Goal: Task Accomplishment & Management: Manage account settings

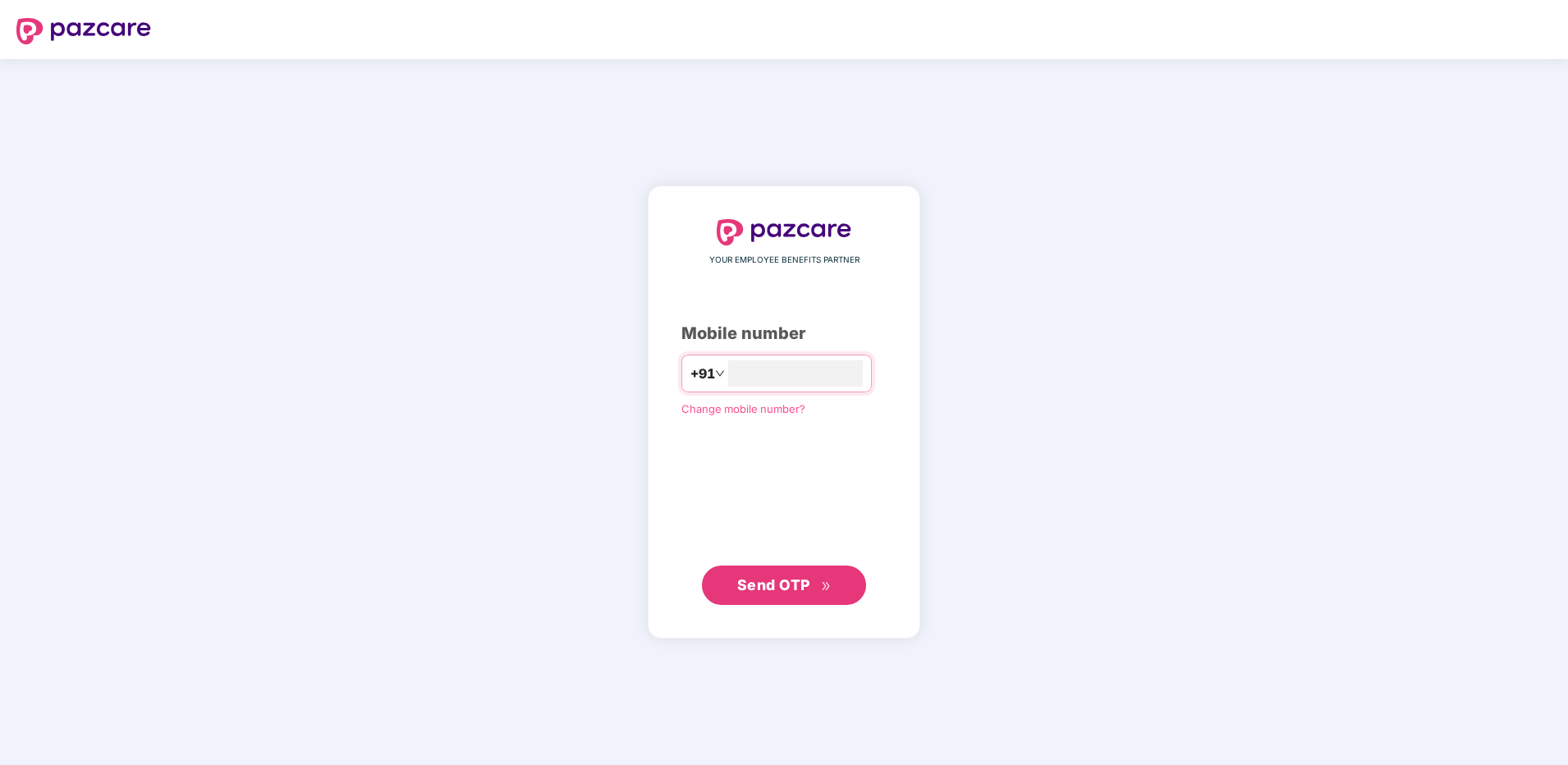
type input "**********"
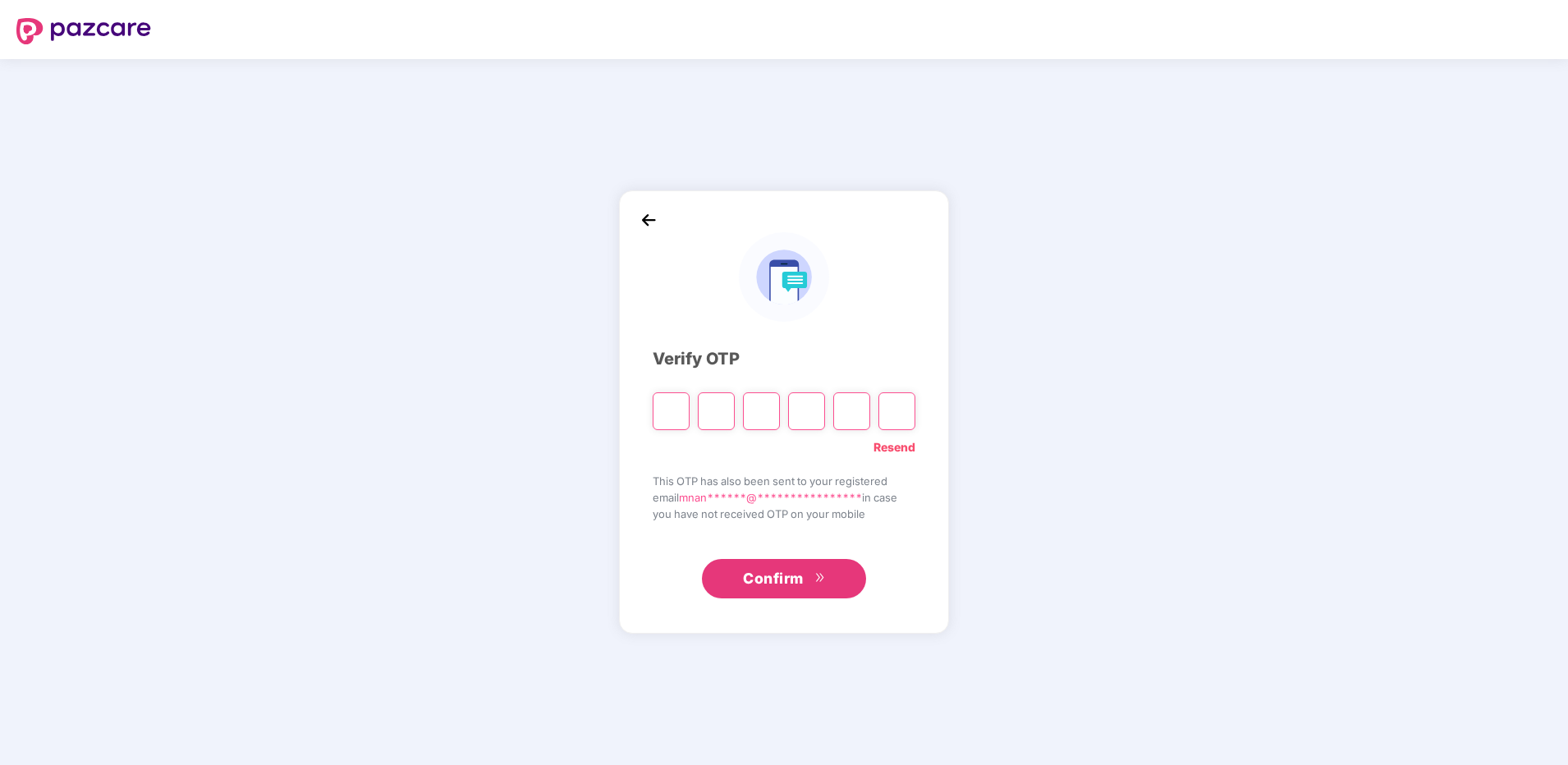
type input "*"
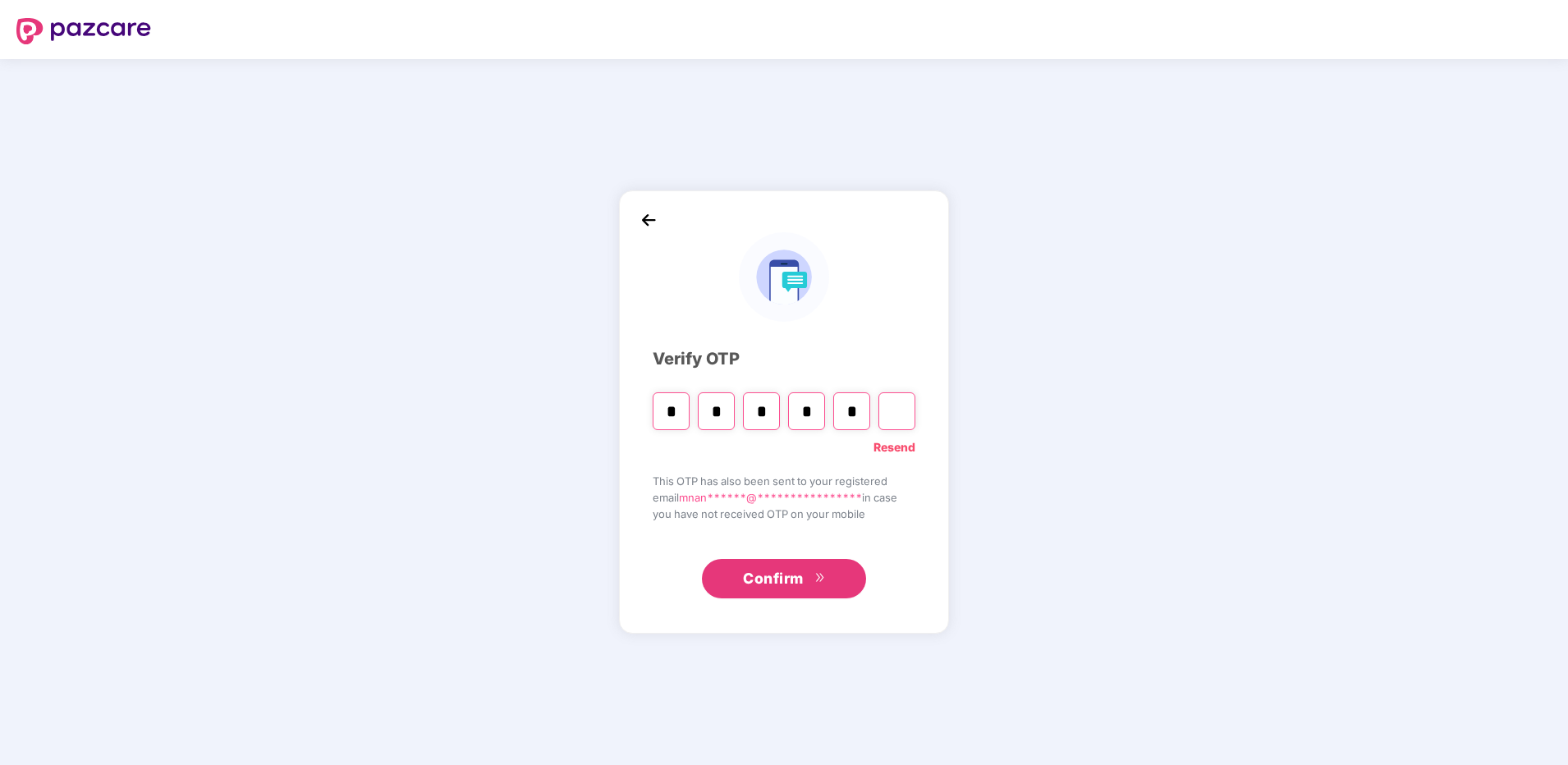
type input "*"
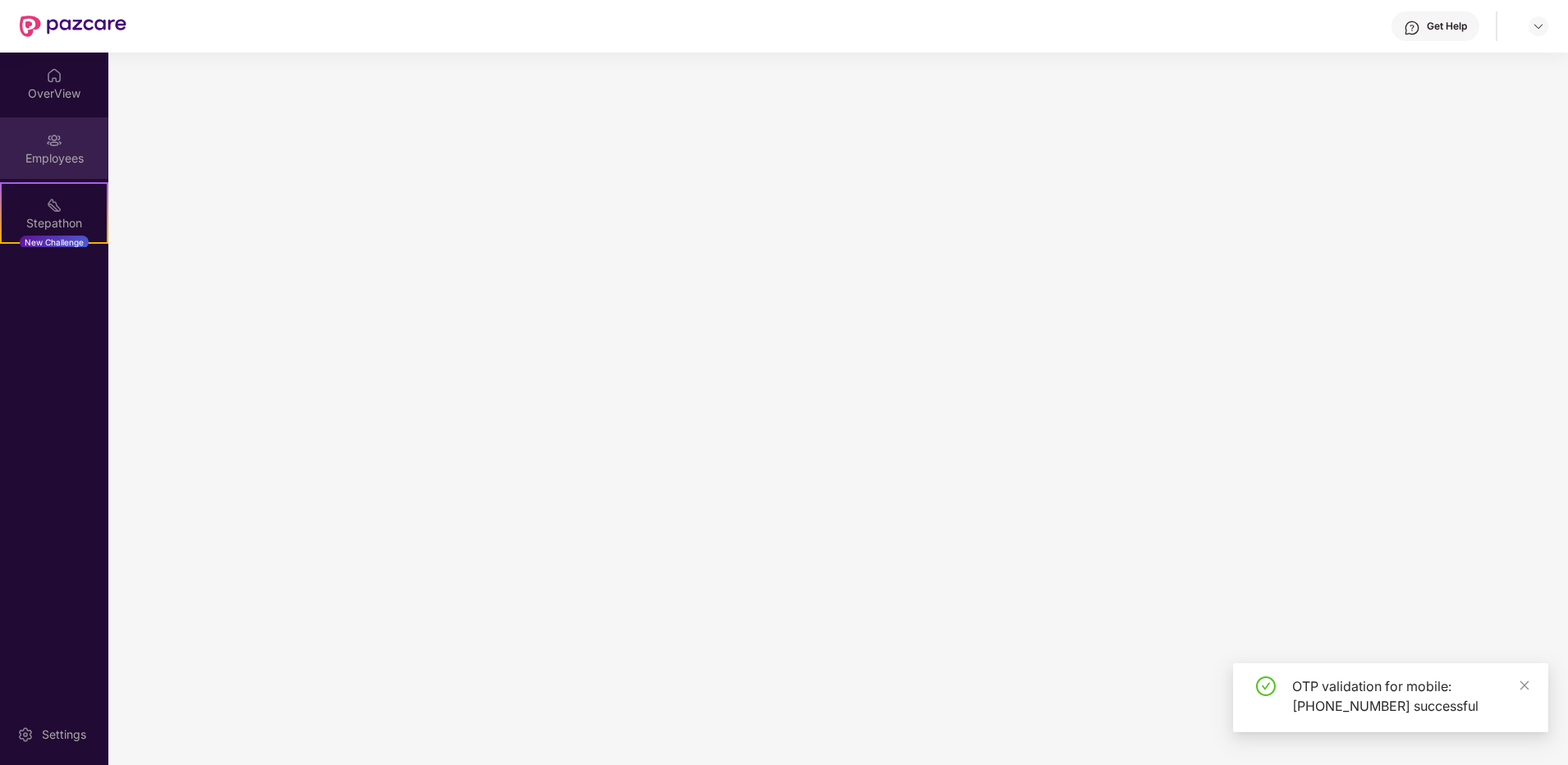
click at [63, 158] on div "Employees" at bounding box center [54, 158] width 109 height 16
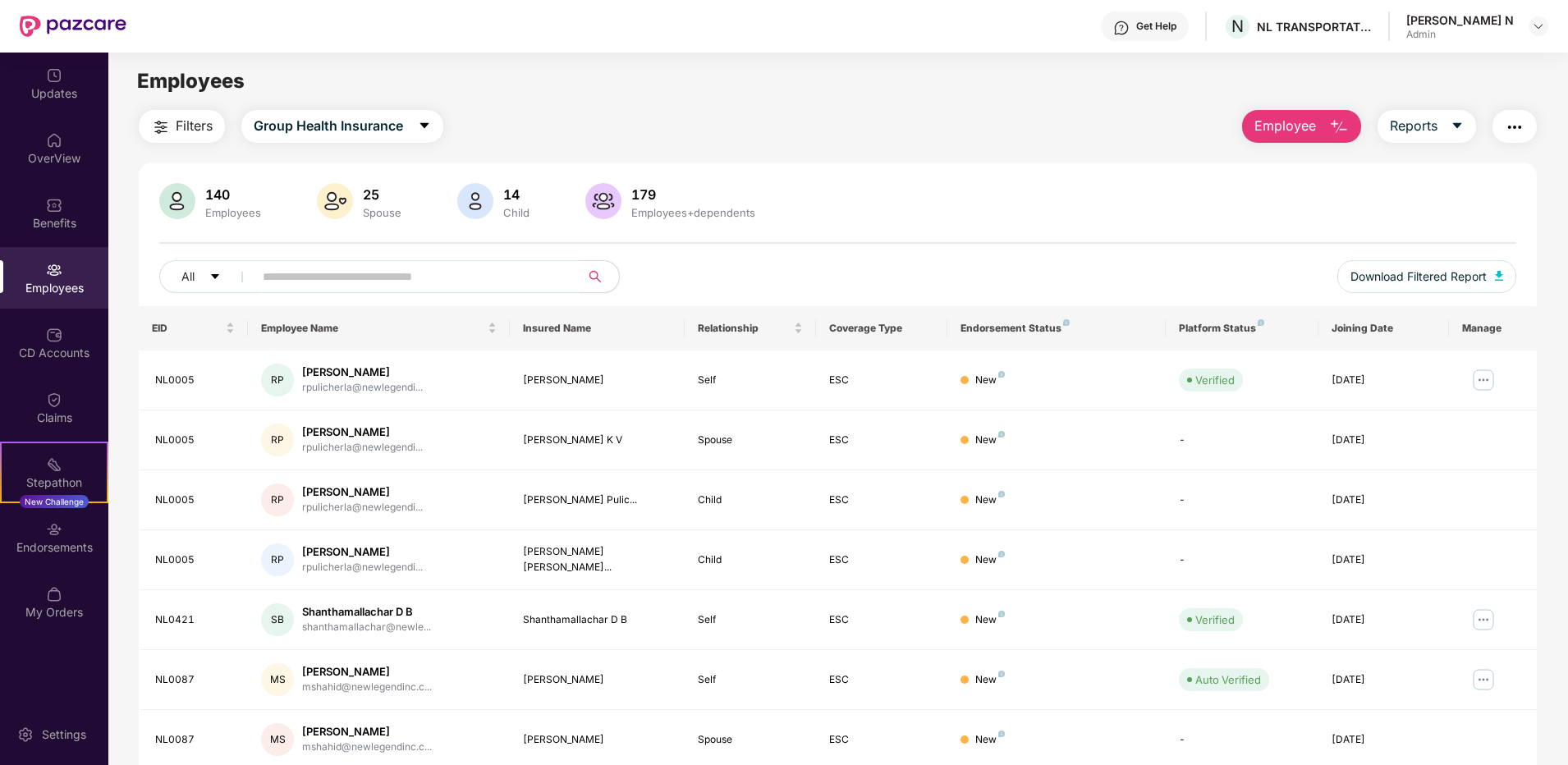
click at [416, 277] on input "text" at bounding box center [409, 276] width 294 height 24
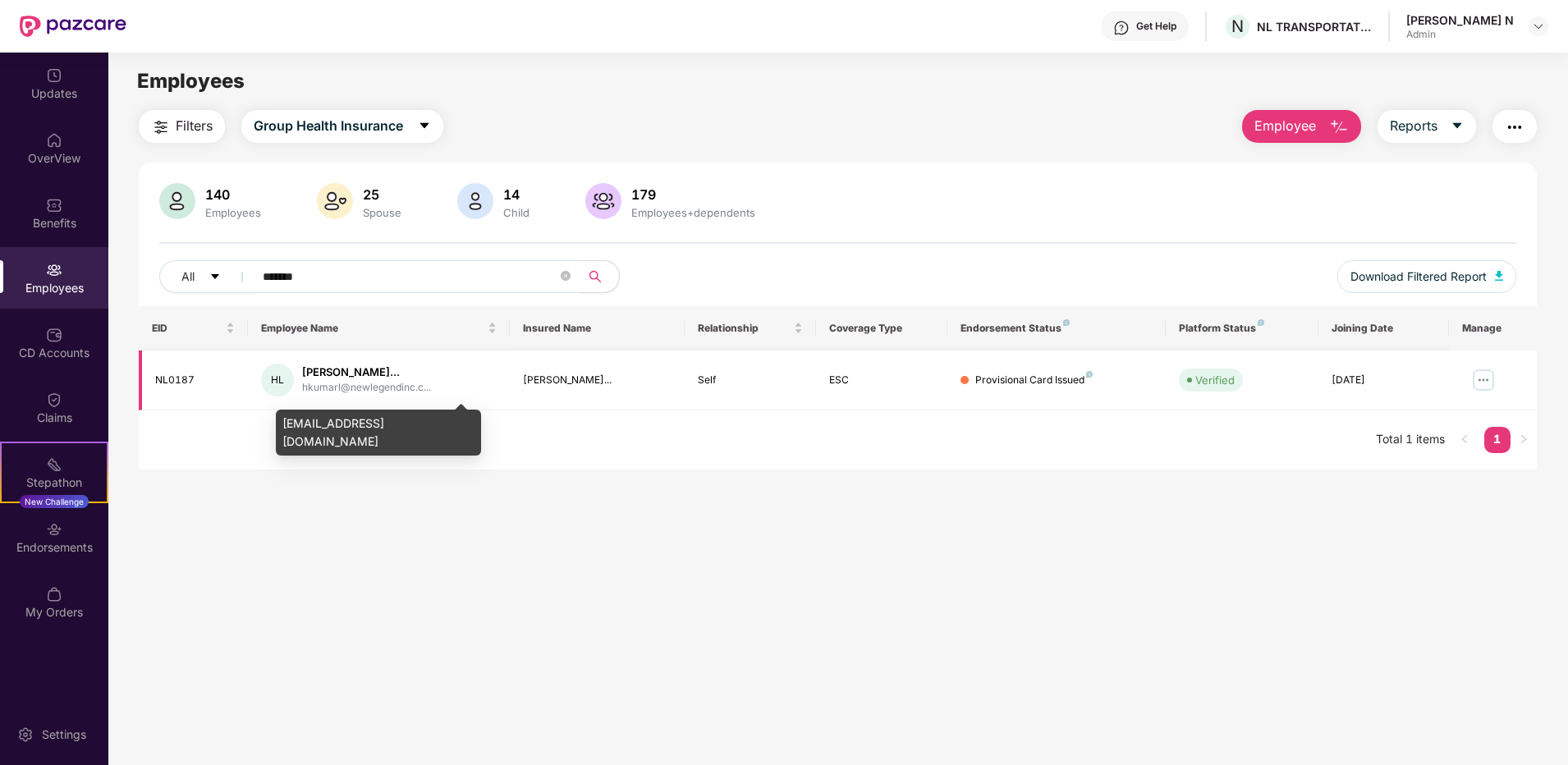
type input "*******"
click at [409, 390] on div "hkumarl@newlegendinc.c..." at bounding box center [367, 387] width 129 height 15
click at [1484, 373] on img at bounding box center [1484, 379] width 26 height 26
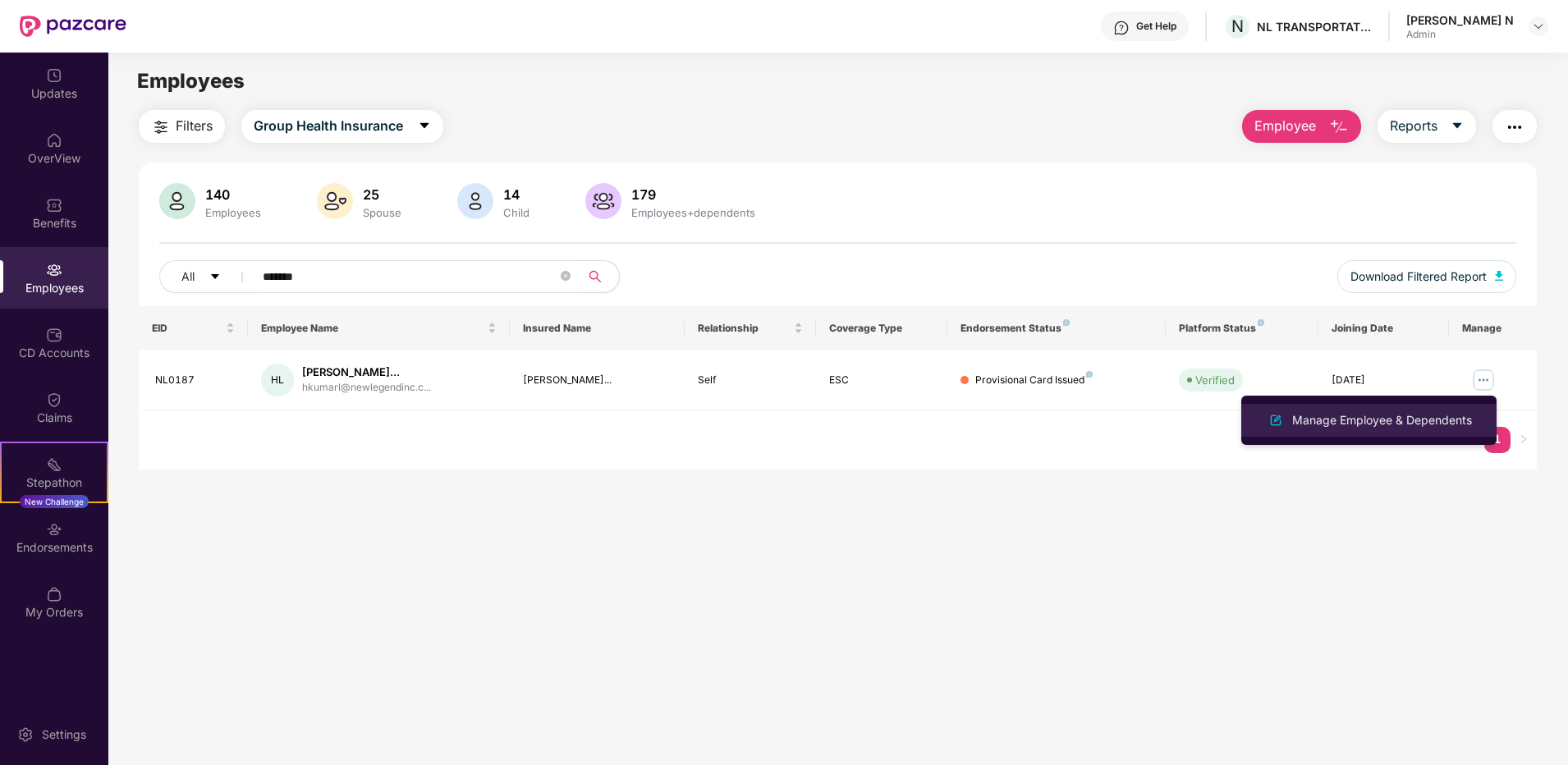
click at [1349, 424] on div "Manage Employee & Dependents" at bounding box center [1382, 420] width 187 height 18
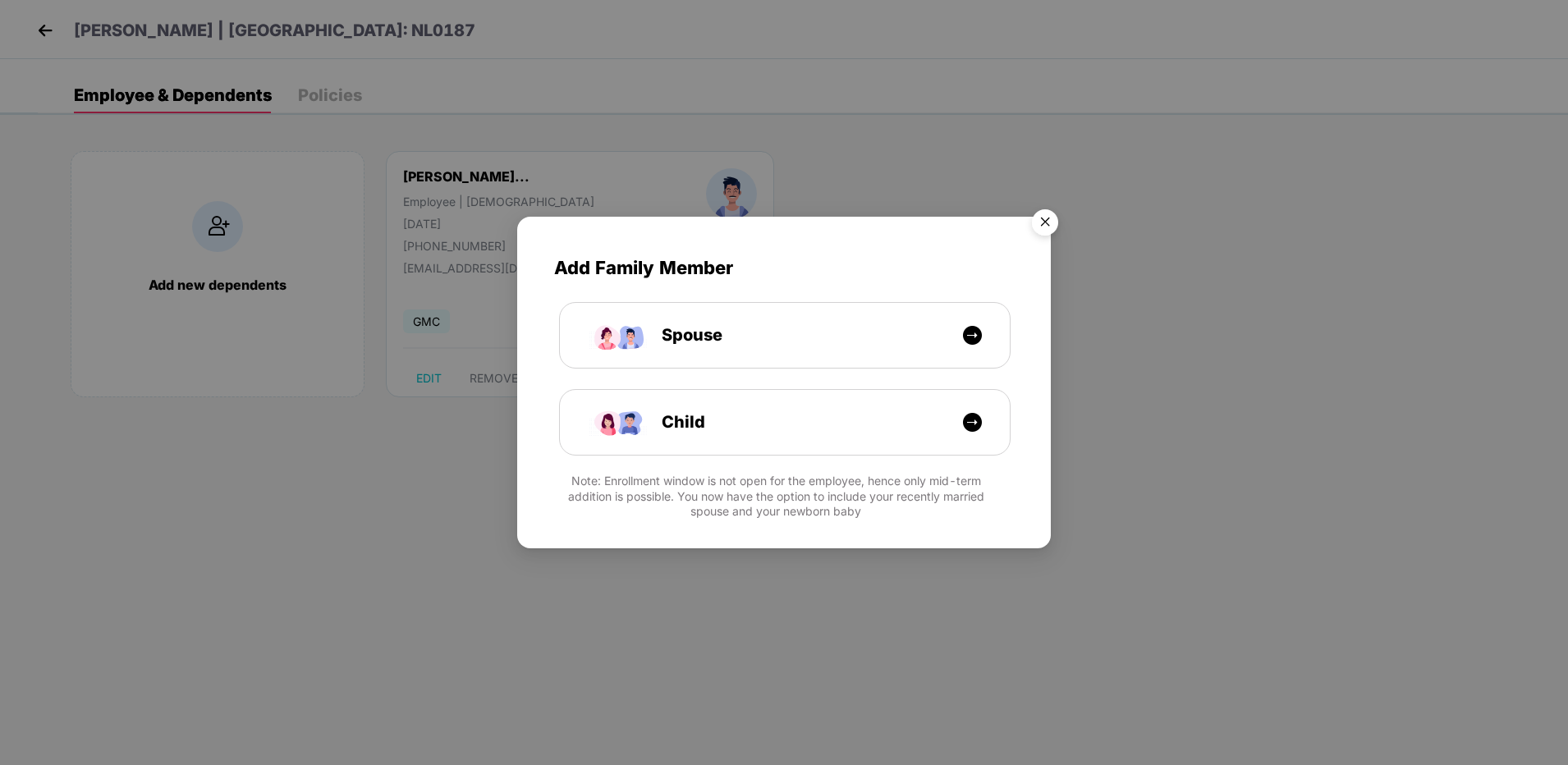
click at [1041, 220] on img "Close" at bounding box center [1045, 225] width 46 height 46
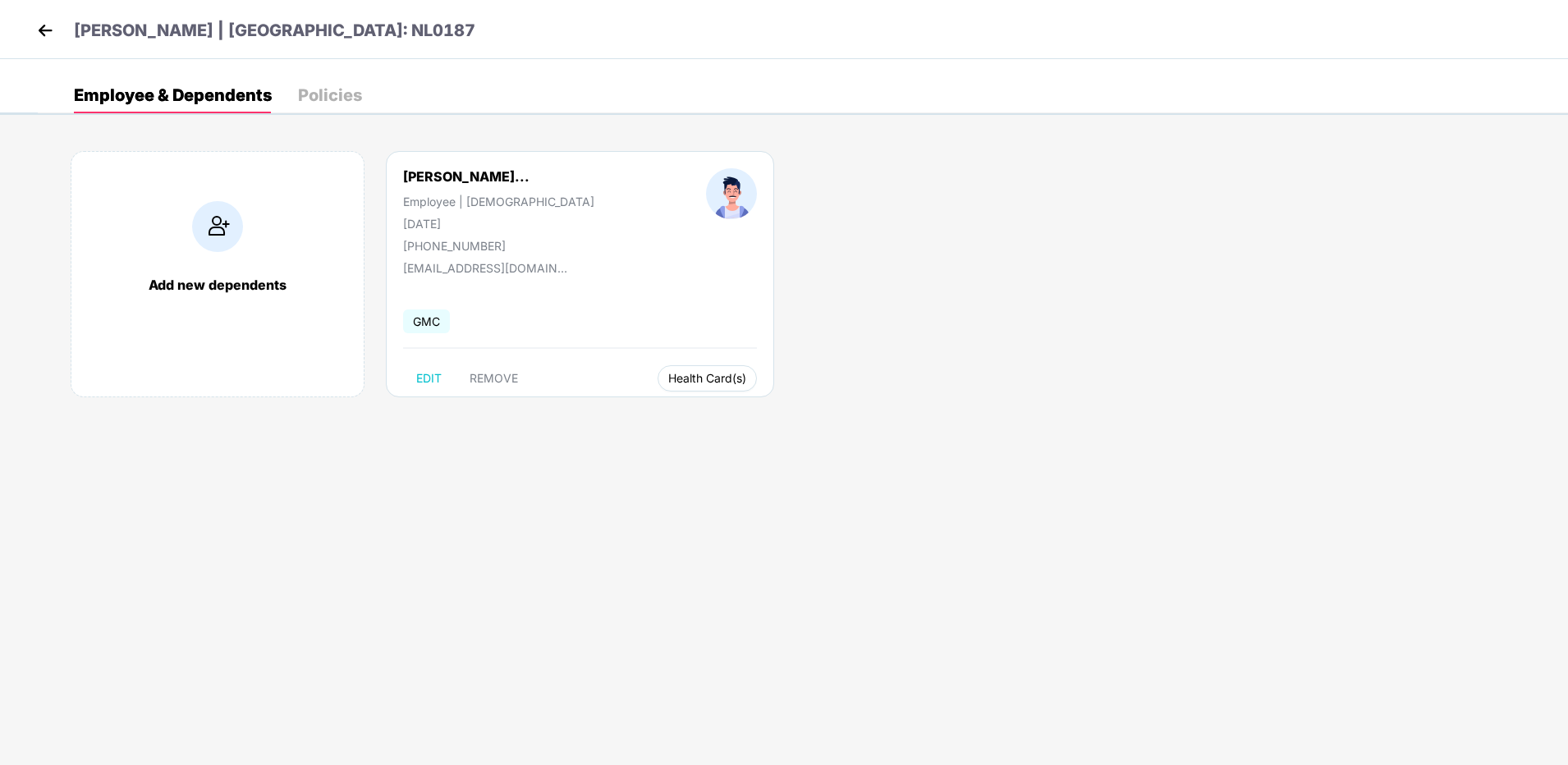
click at [669, 377] on span "Health Card(s)" at bounding box center [707, 378] width 78 height 8
click at [688, 377] on span "Health Card(s)" at bounding box center [707, 378] width 78 height 8
click at [698, 412] on span "Health Insurance(ESC)" at bounding box center [715, 411] width 144 height 18
click at [48, 28] on img at bounding box center [44, 30] width 24 height 24
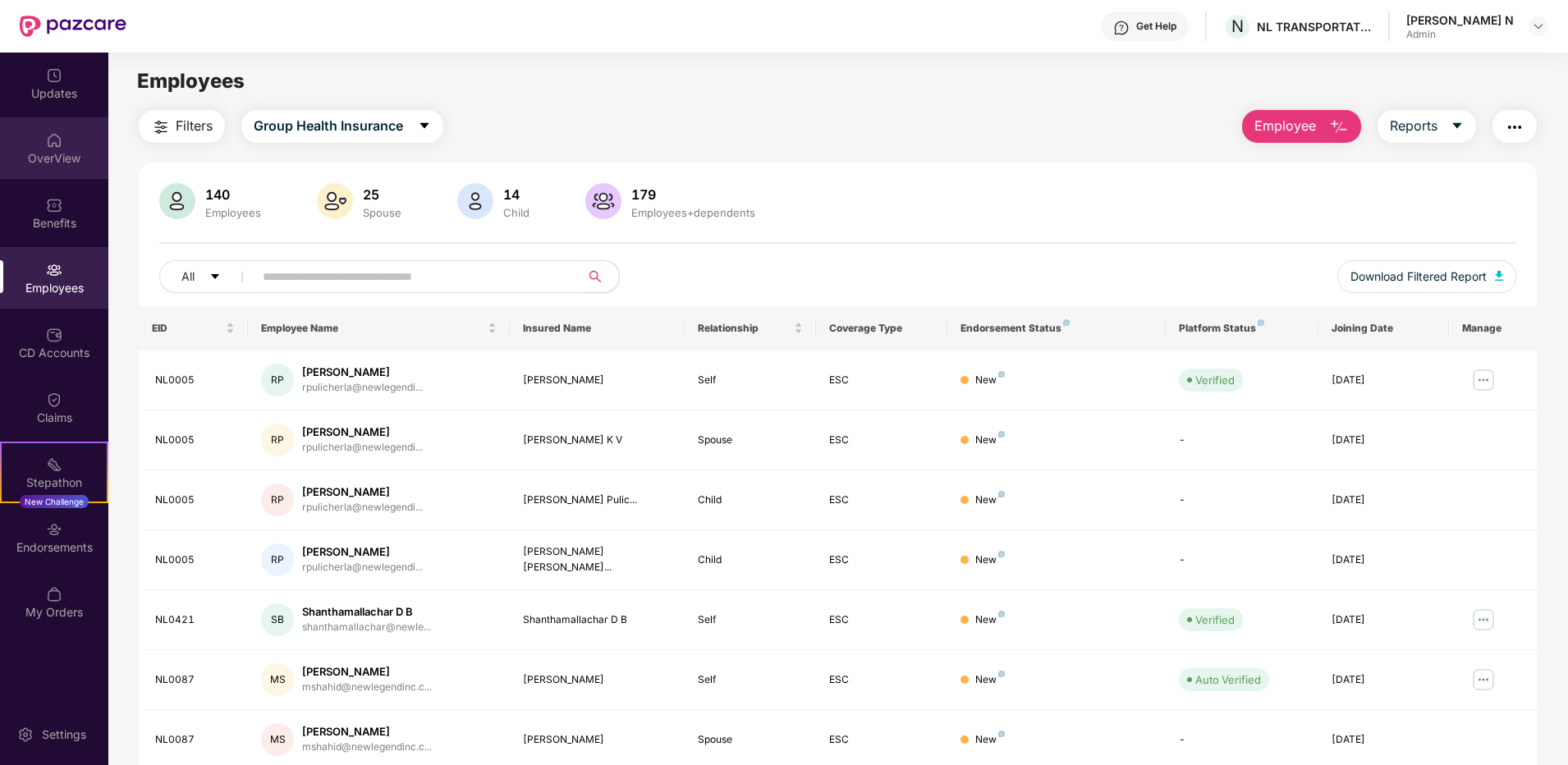
click at [51, 138] on img at bounding box center [54, 140] width 16 height 16
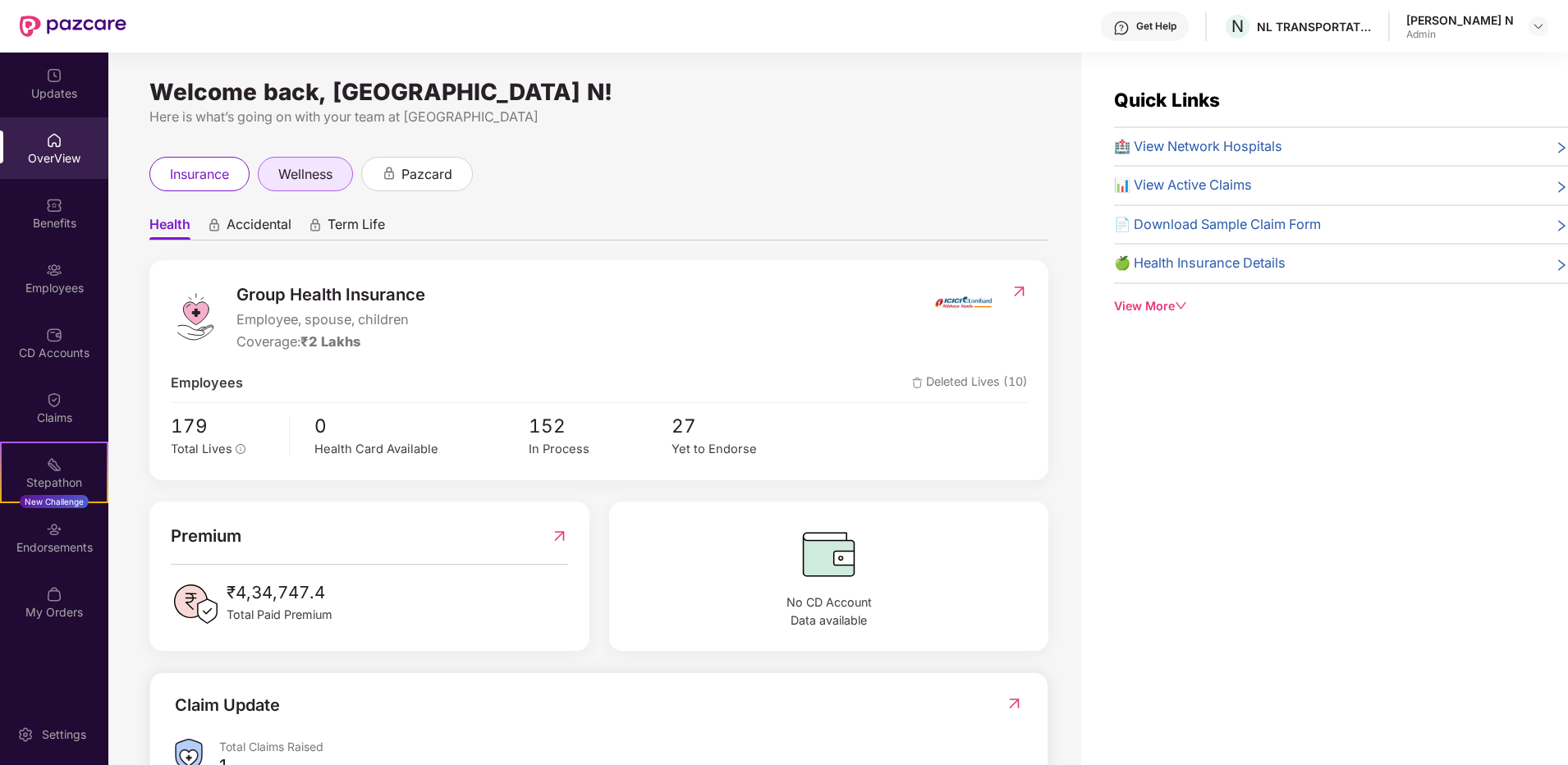
click at [297, 177] on span "wellness" at bounding box center [305, 174] width 54 height 21
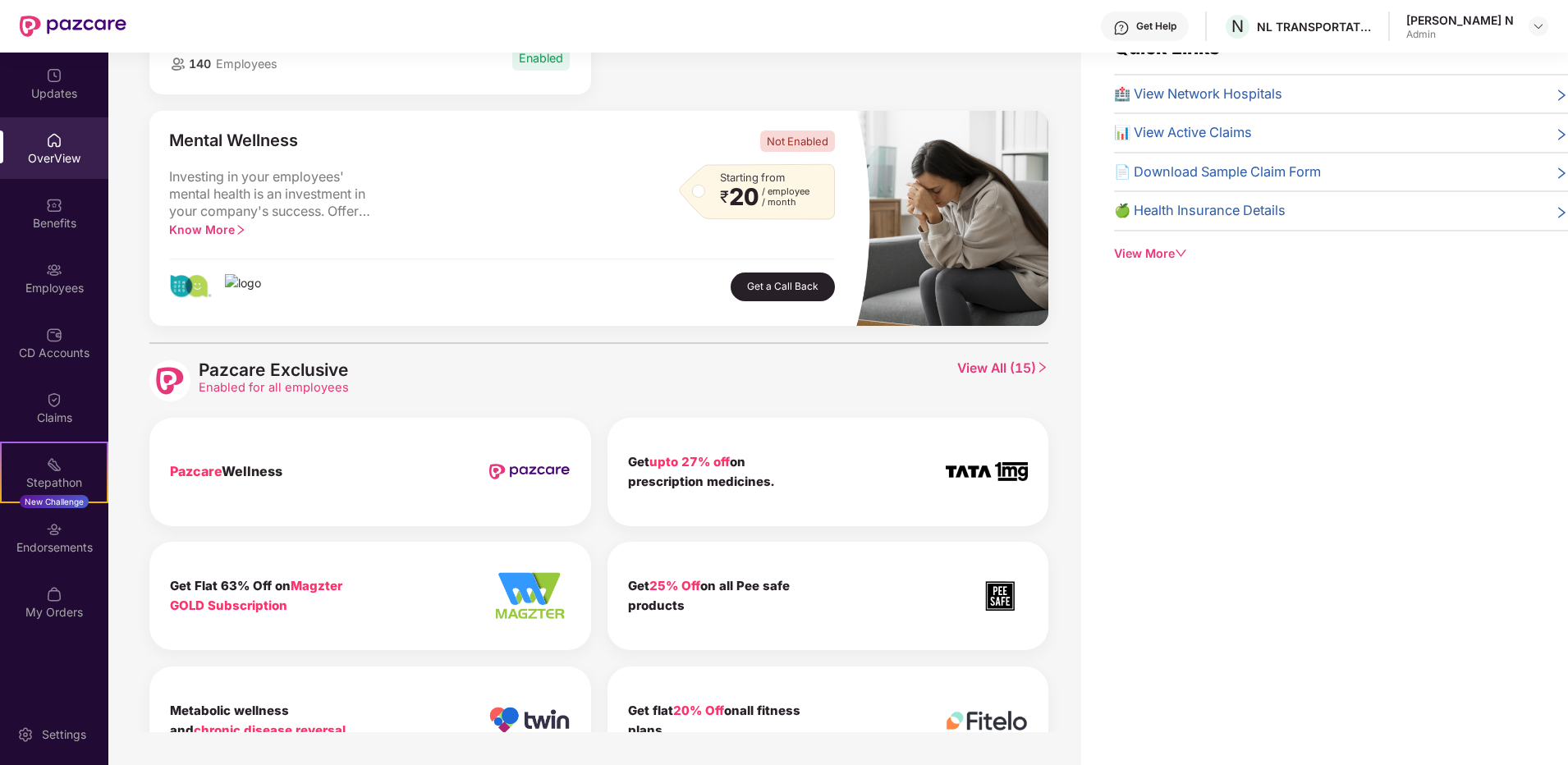
scroll to position [347, 0]
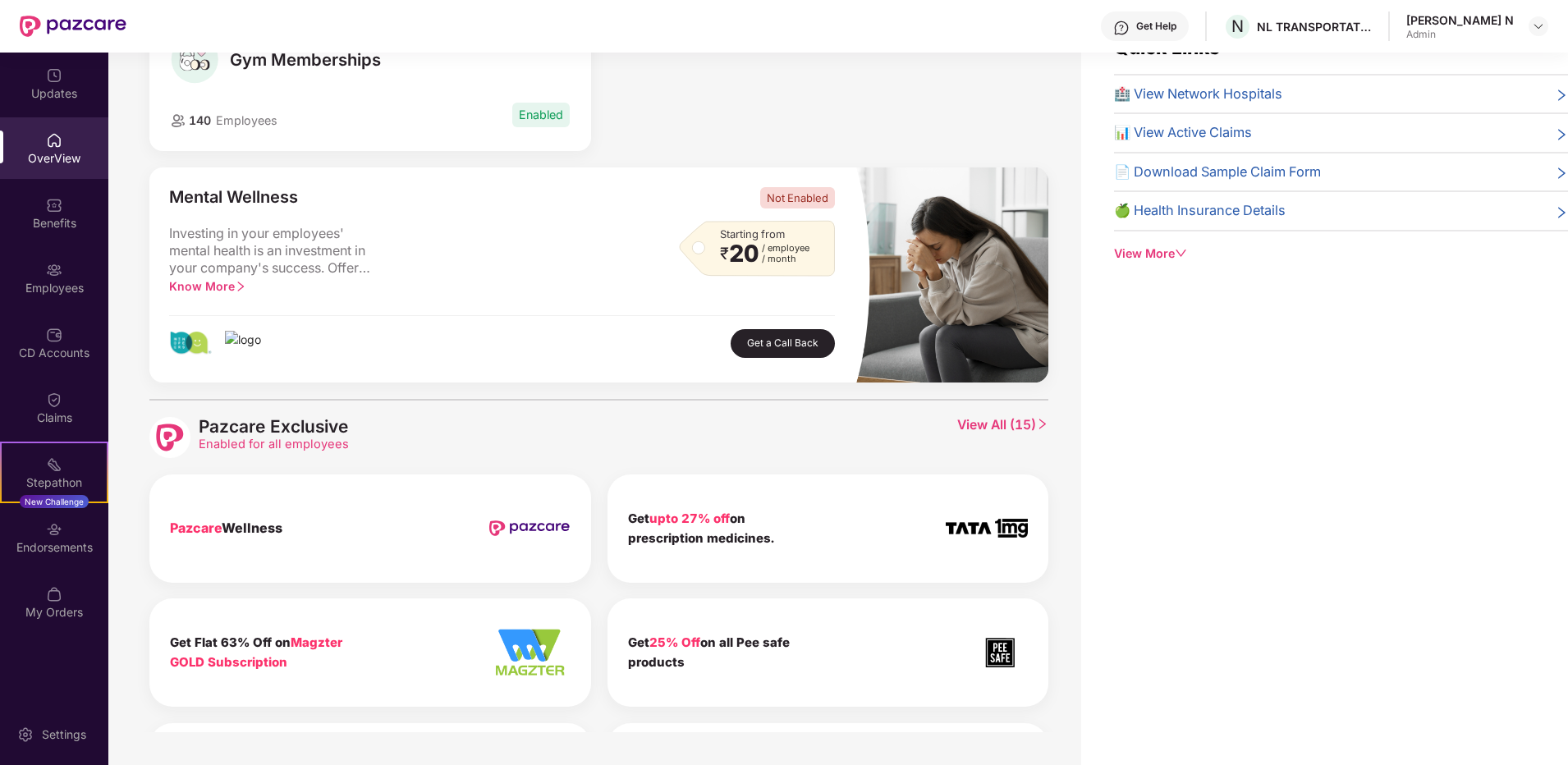
click at [776, 106] on div "Health Checkup 140 Employees Enabled Doctor Consultation 140 Employees Enabled …" at bounding box center [599, 14] width 916 height 306
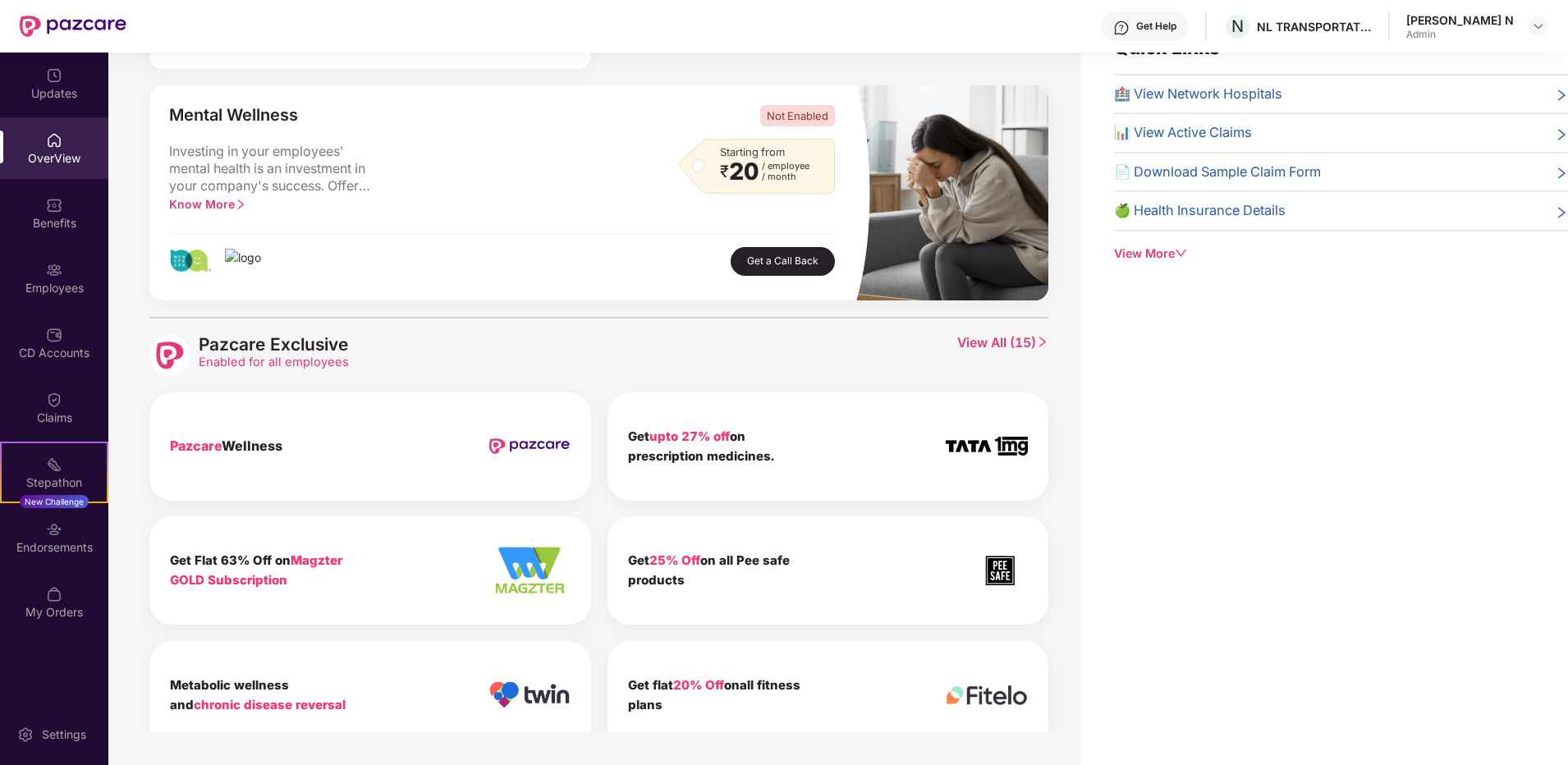
scroll to position [0, 0]
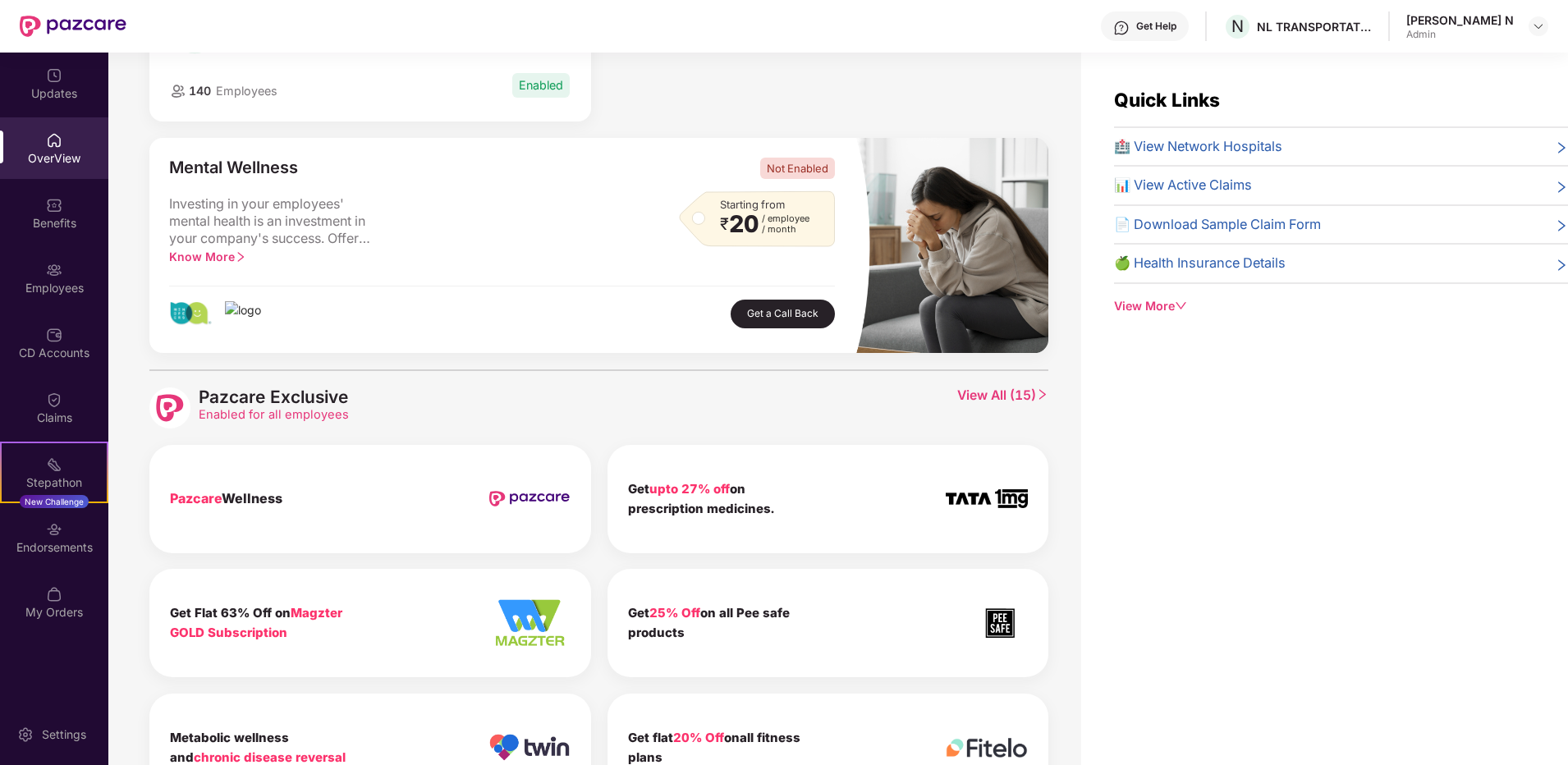
click at [1169, 308] on div "View More" at bounding box center [1341, 306] width 454 height 18
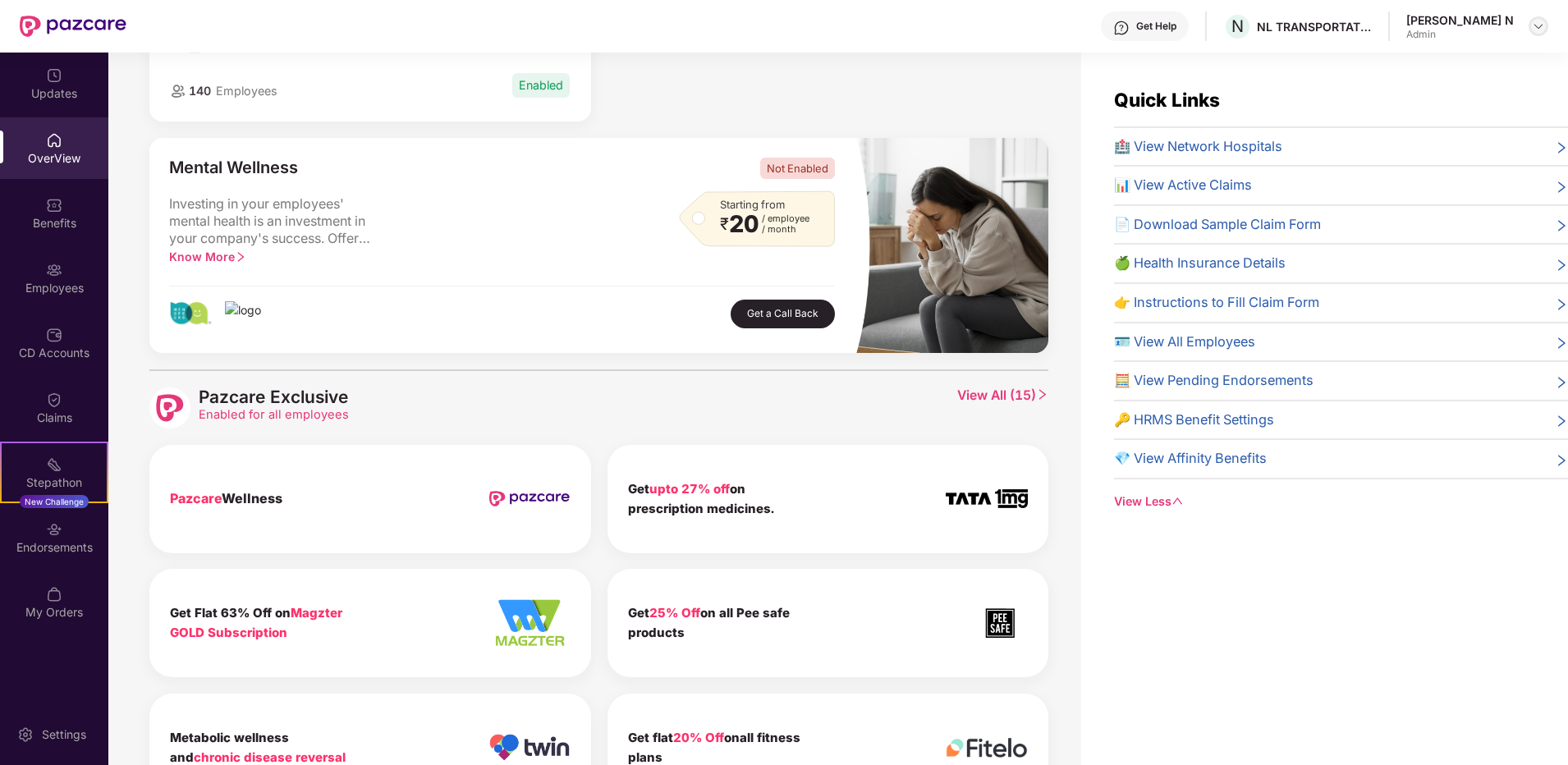
click at [1532, 23] on div at bounding box center [1539, 26] width 20 height 20
click at [1399, 96] on div "Logout" at bounding box center [1462, 97] width 214 height 32
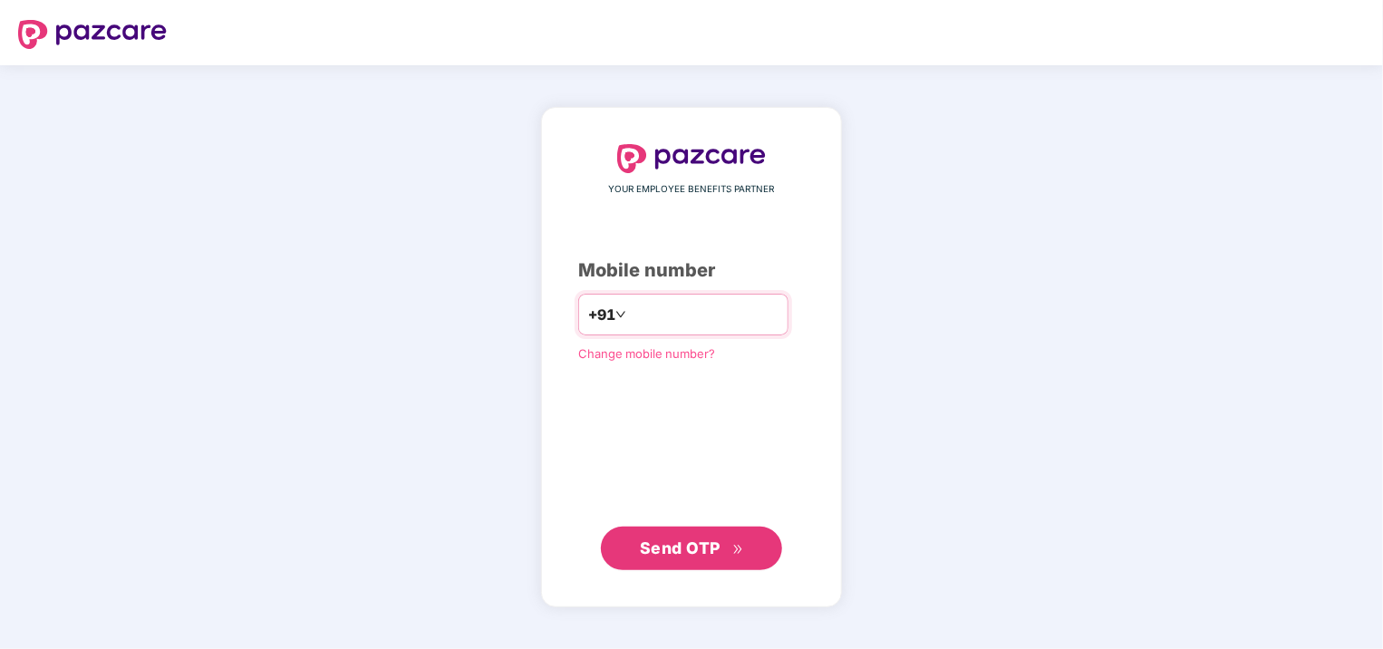
click at [731, 320] on input "number" at bounding box center [704, 314] width 149 height 29
click at [630, 310] on input "**********" at bounding box center [704, 314] width 149 height 29
type input "**********"
click at [695, 548] on span "Send OTP" at bounding box center [680, 547] width 81 height 19
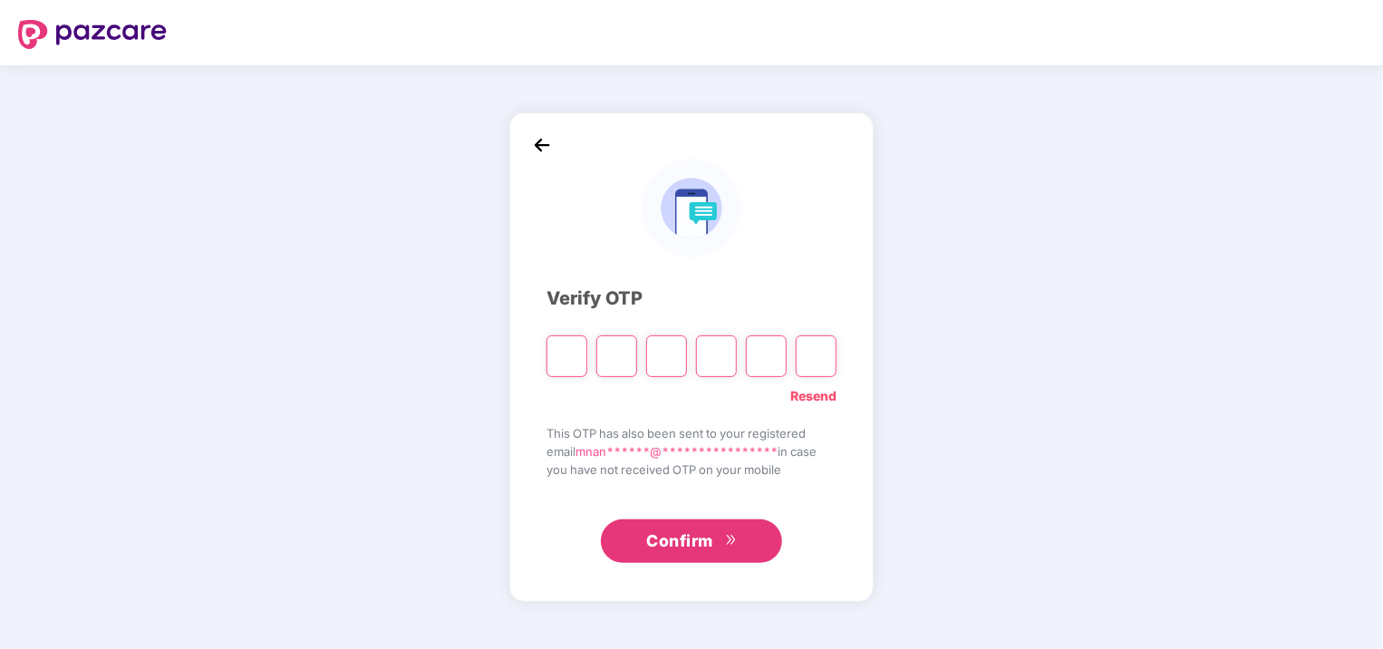
click at [570, 353] on input "Please enter verification code. Digit 1" at bounding box center [567, 356] width 41 height 42
click at [770, 274] on div "**********" at bounding box center [692, 356] width 290 height 413
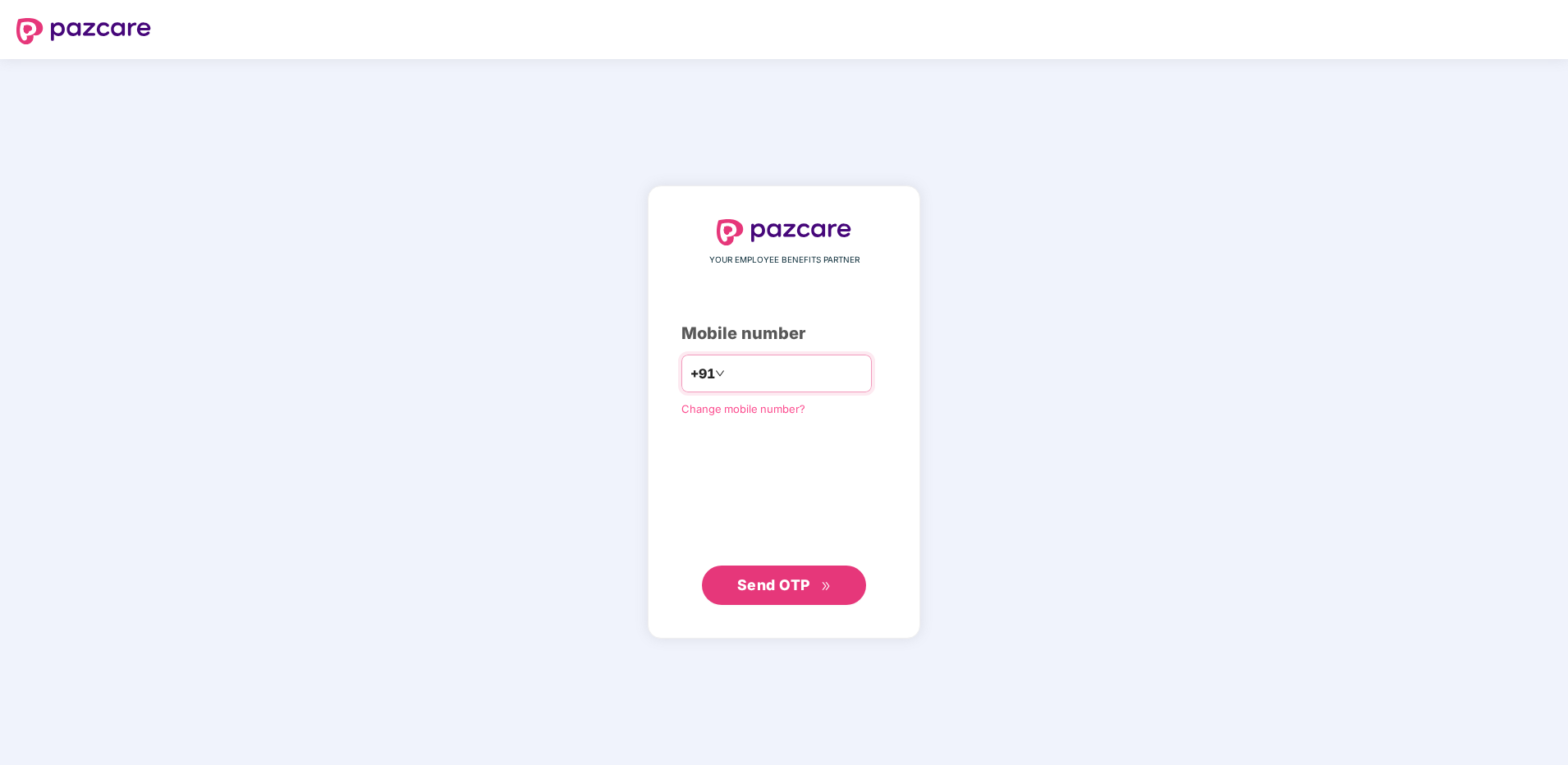
click at [773, 378] on input "number" at bounding box center [795, 373] width 135 height 26
drag, startPoint x: 707, startPoint y: 372, endPoint x: 773, endPoint y: 372, distance: 66.0
click at [728, 372] on input "**********" at bounding box center [795, 373] width 135 height 26
type input "**********"
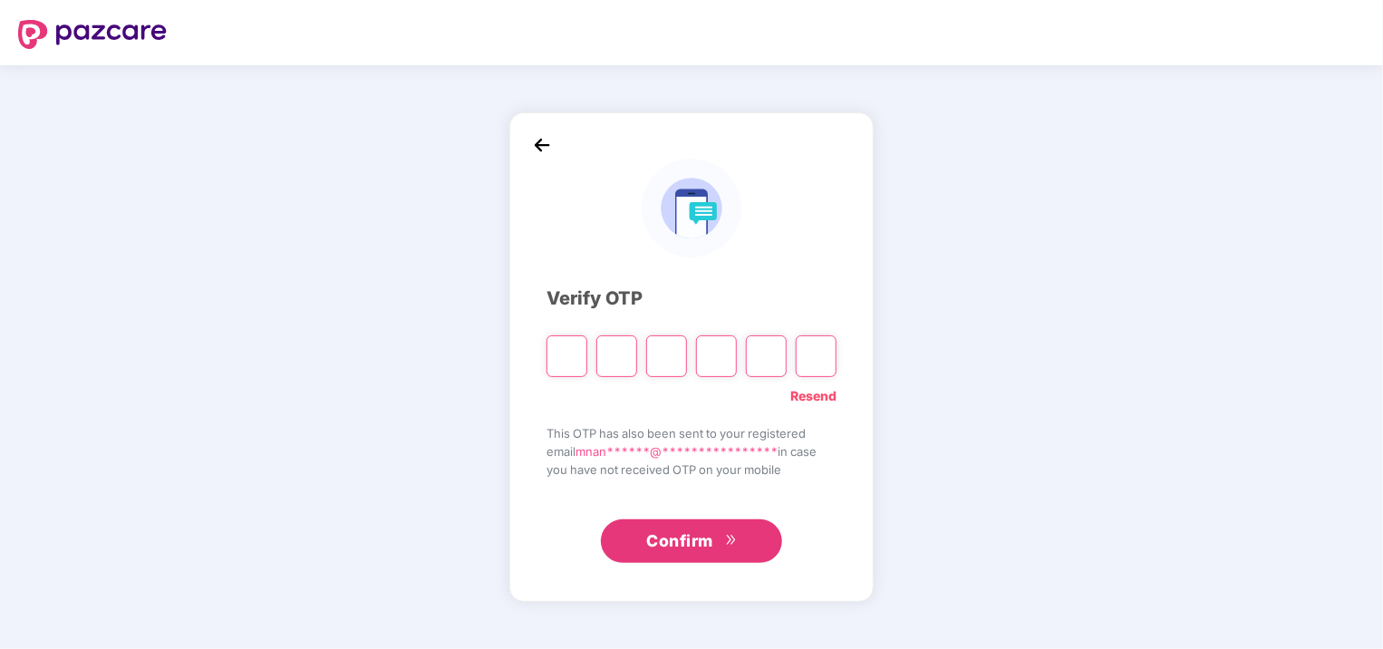
click at [573, 353] on input "Please enter verification code. Digit 1" at bounding box center [567, 356] width 41 height 42
type input "*"
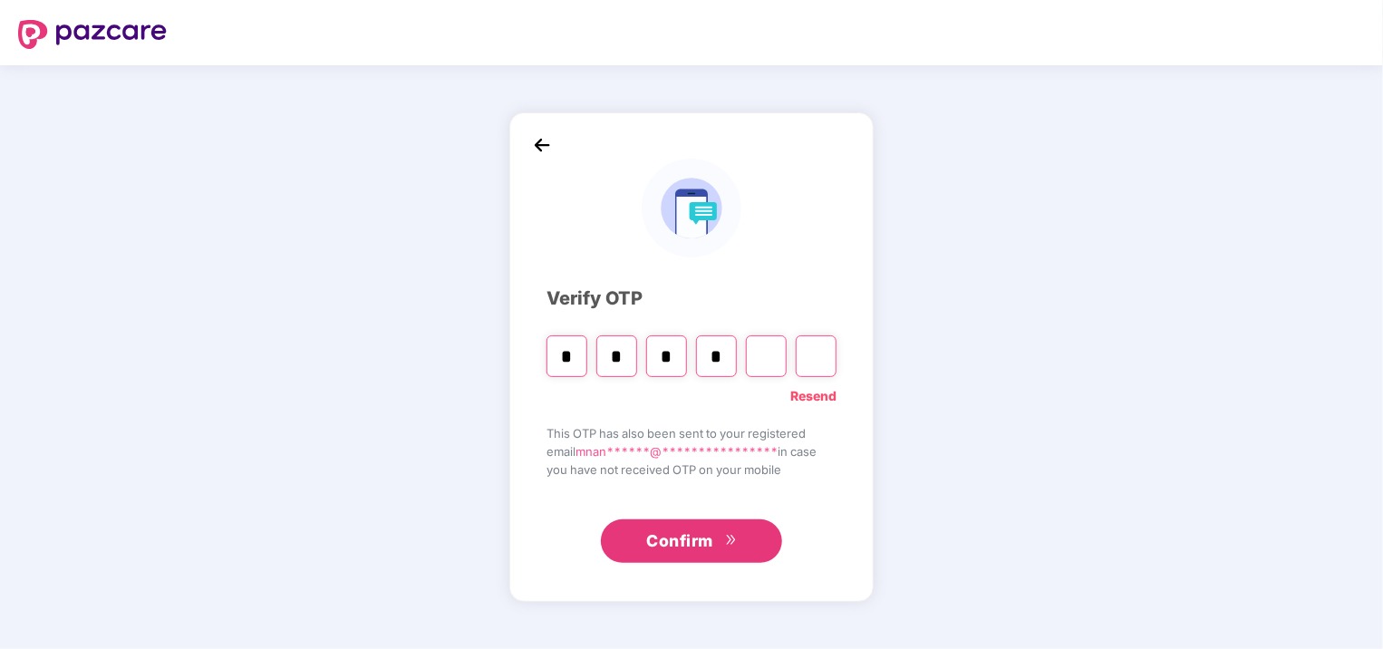
type input "*"
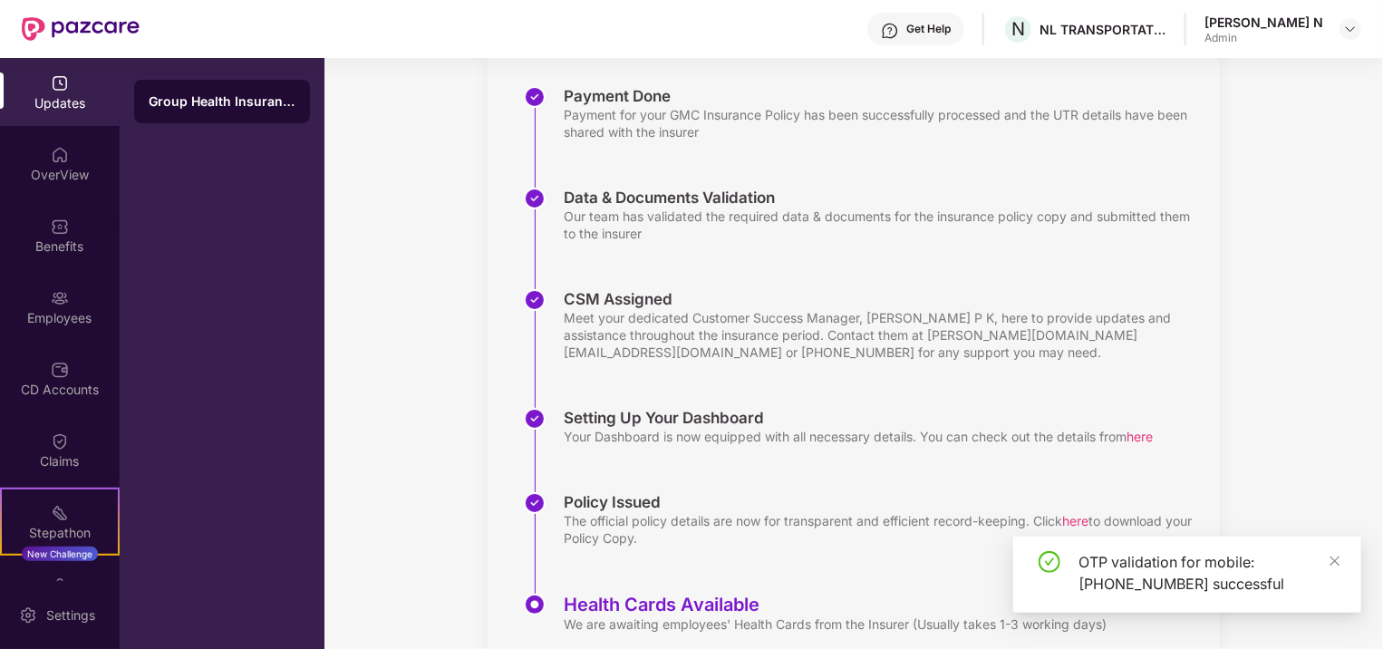
scroll to position [332, 0]
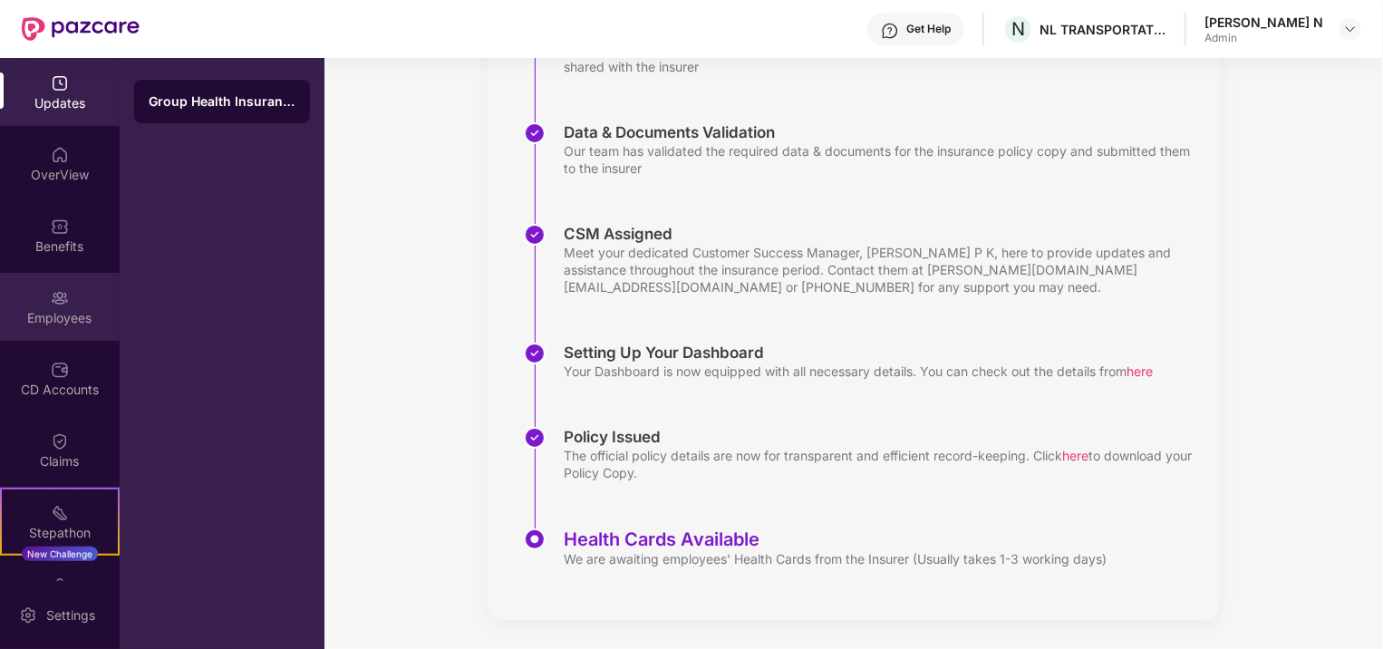
click at [44, 297] on div "Employees" at bounding box center [60, 307] width 120 height 68
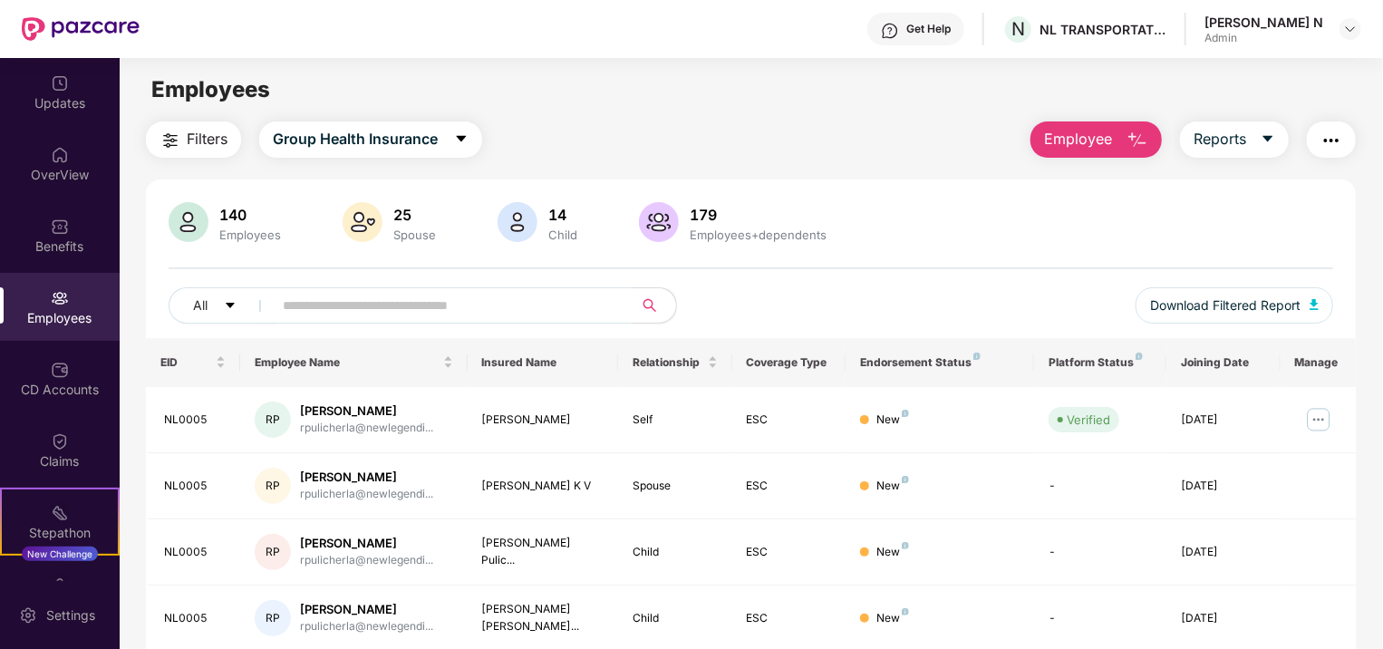
scroll to position [462, 0]
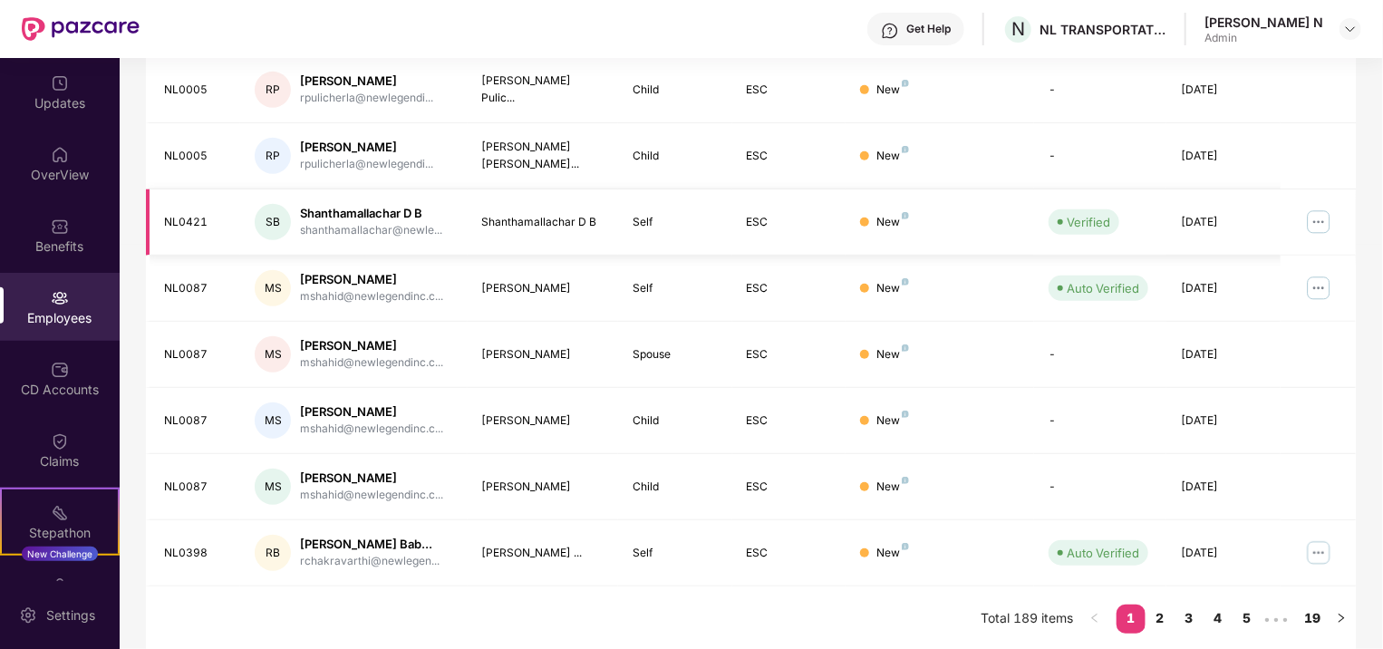
click at [1316, 220] on img at bounding box center [1318, 222] width 29 height 29
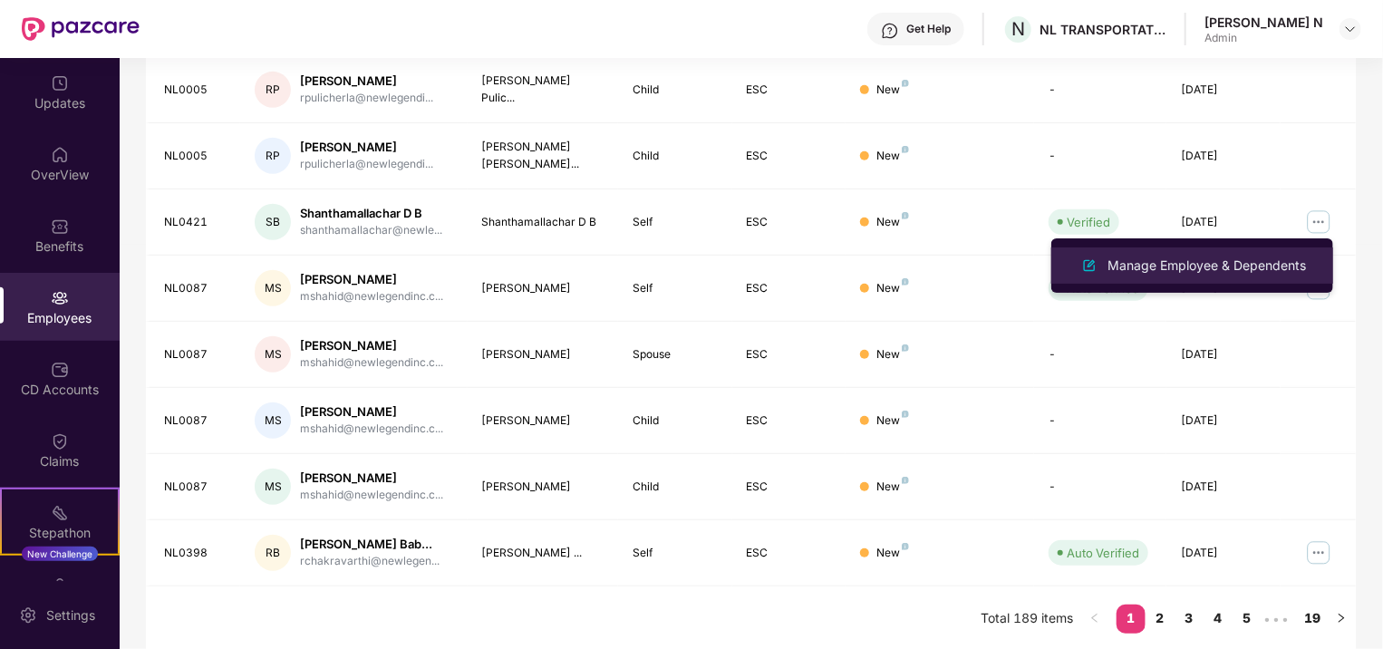
click at [1176, 267] on div "Manage Employee & Dependents" at bounding box center [1207, 266] width 206 height 20
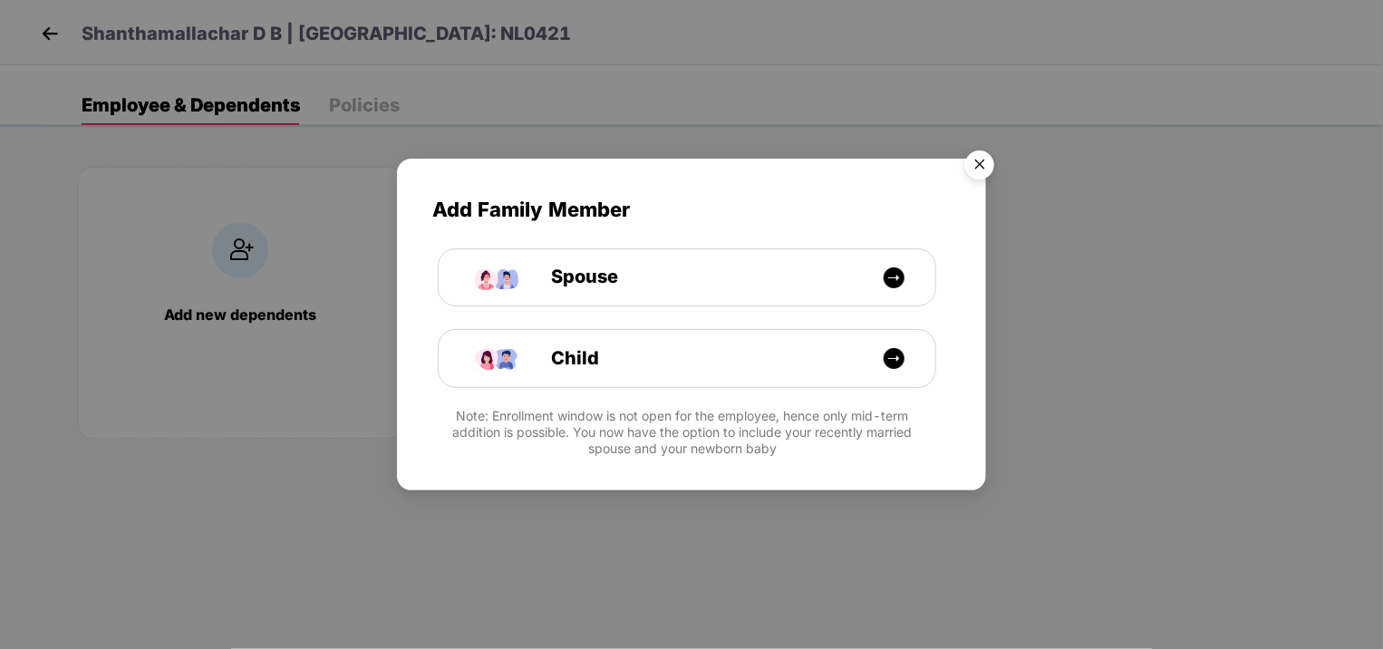
drag, startPoint x: 981, startPoint y: 167, endPoint x: 866, endPoint y: 218, distance: 125.8
click at [982, 167] on img "Close" at bounding box center [980, 167] width 51 height 51
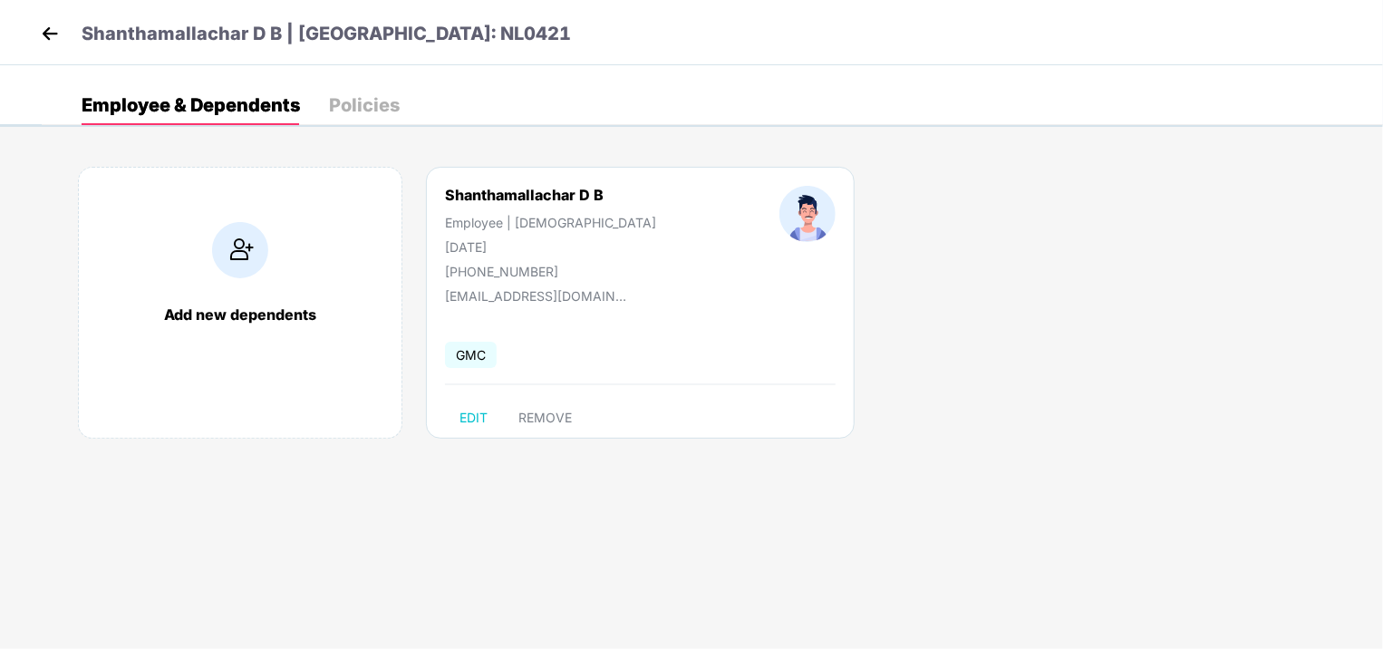
click at [53, 27] on img at bounding box center [49, 33] width 27 height 27
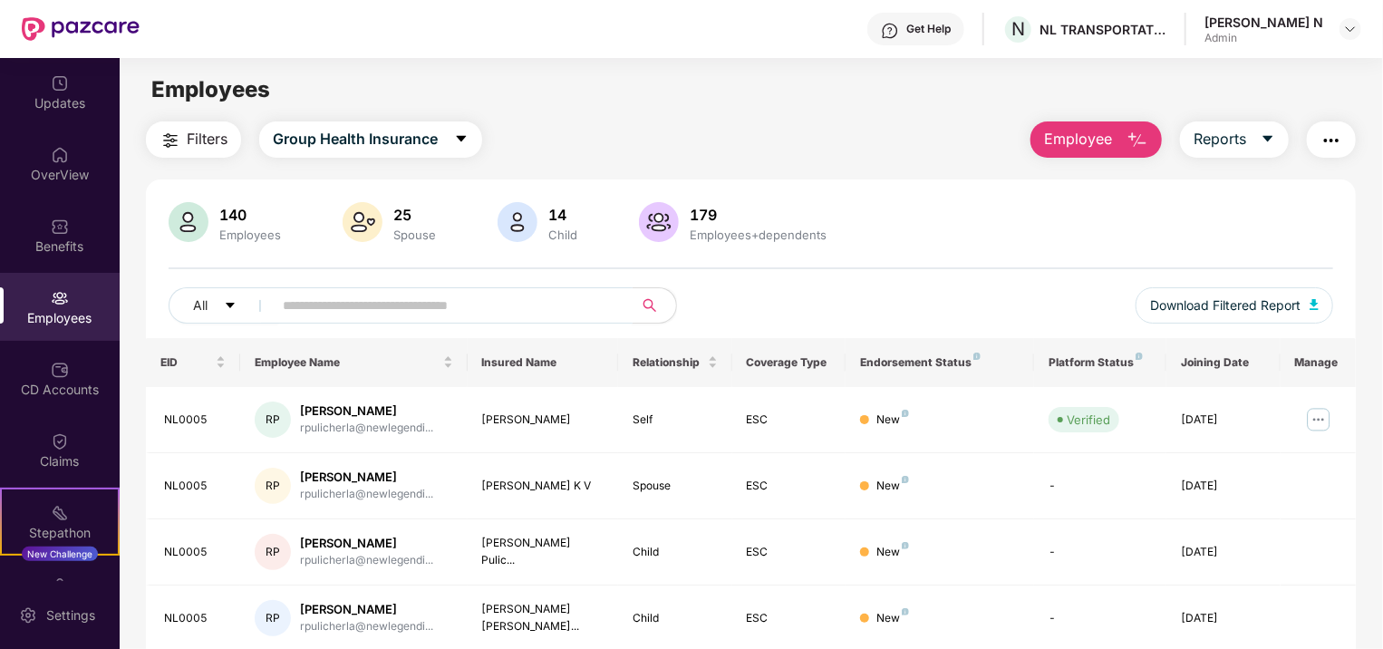
click at [315, 305] on input "text" at bounding box center [445, 305] width 325 height 27
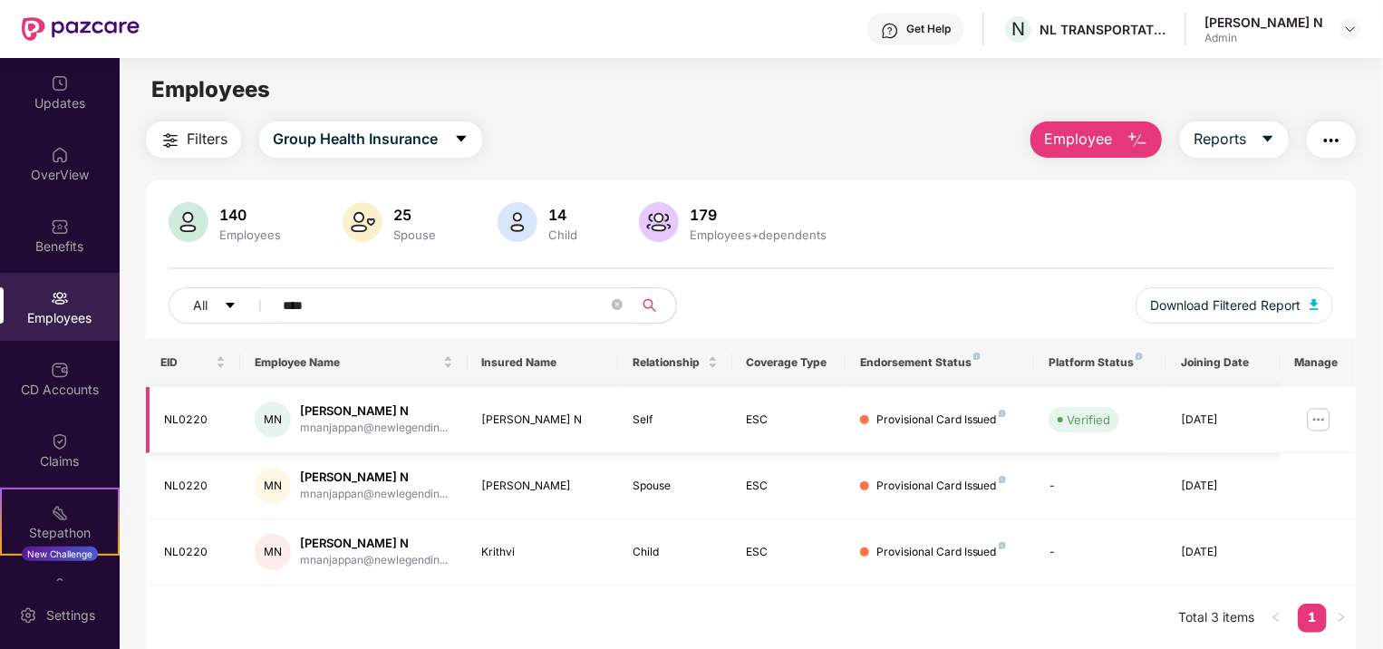
type input "****"
click at [1319, 414] on img at bounding box center [1318, 419] width 29 height 29
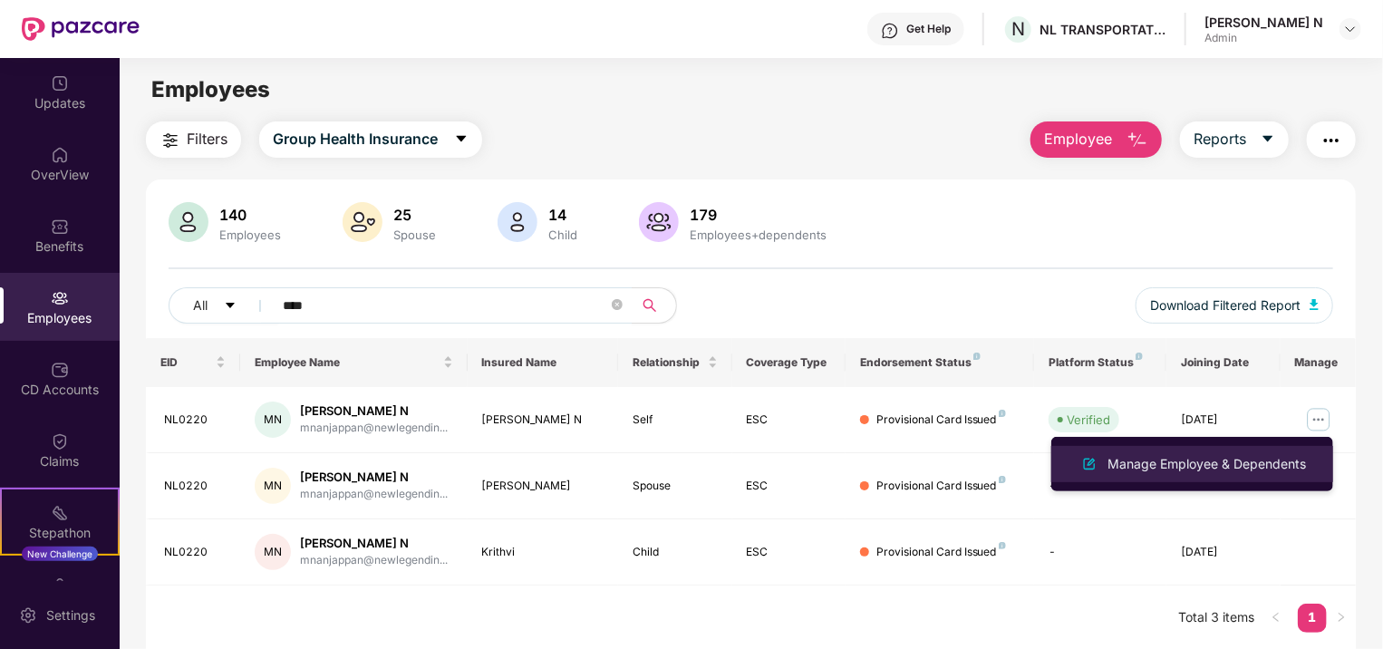
click at [1197, 461] on div "Manage Employee & Dependents" at bounding box center [1207, 464] width 206 height 20
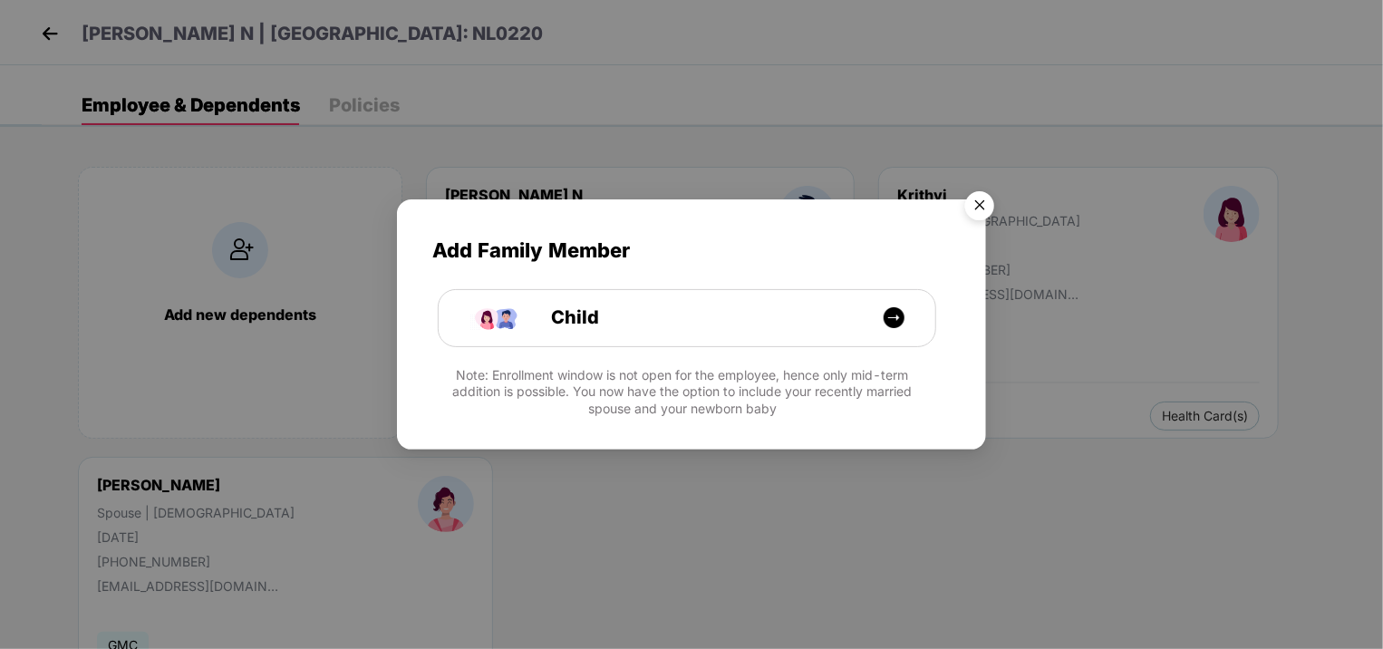
click at [982, 201] on img "Close" at bounding box center [980, 208] width 51 height 51
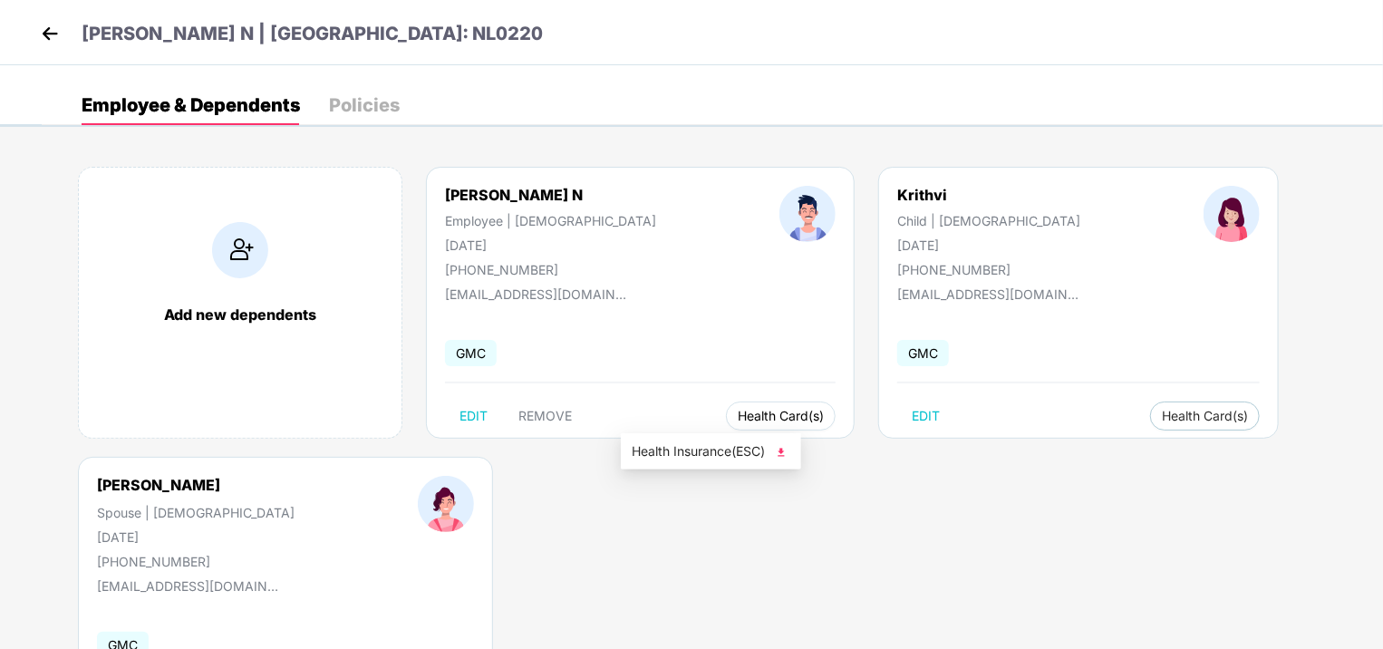
click at [738, 414] on span "Health Card(s)" at bounding box center [781, 416] width 86 height 9
click at [700, 454] on span "Health Insurance(ESC)" at bounding box center [711, 451] width 159 height 20
